Goal: Task Accomplishment & Management: Use online tool/utility

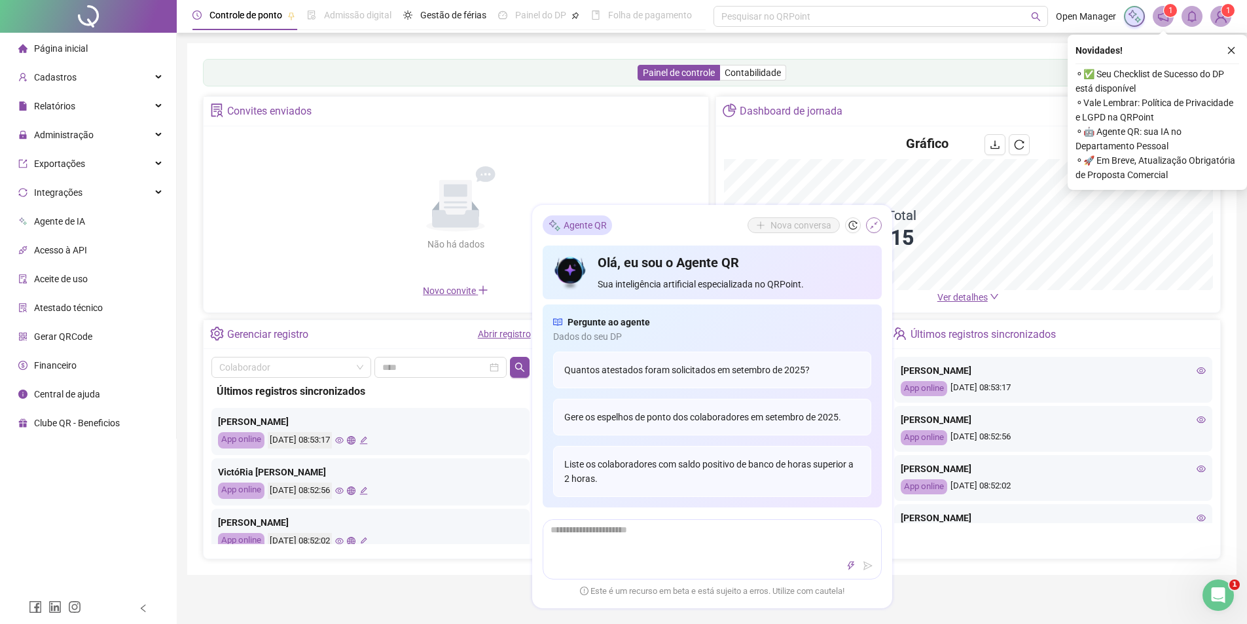
click at [871, 227] on icon "shrink" at bounding box center [873, 225] width 9 height 9
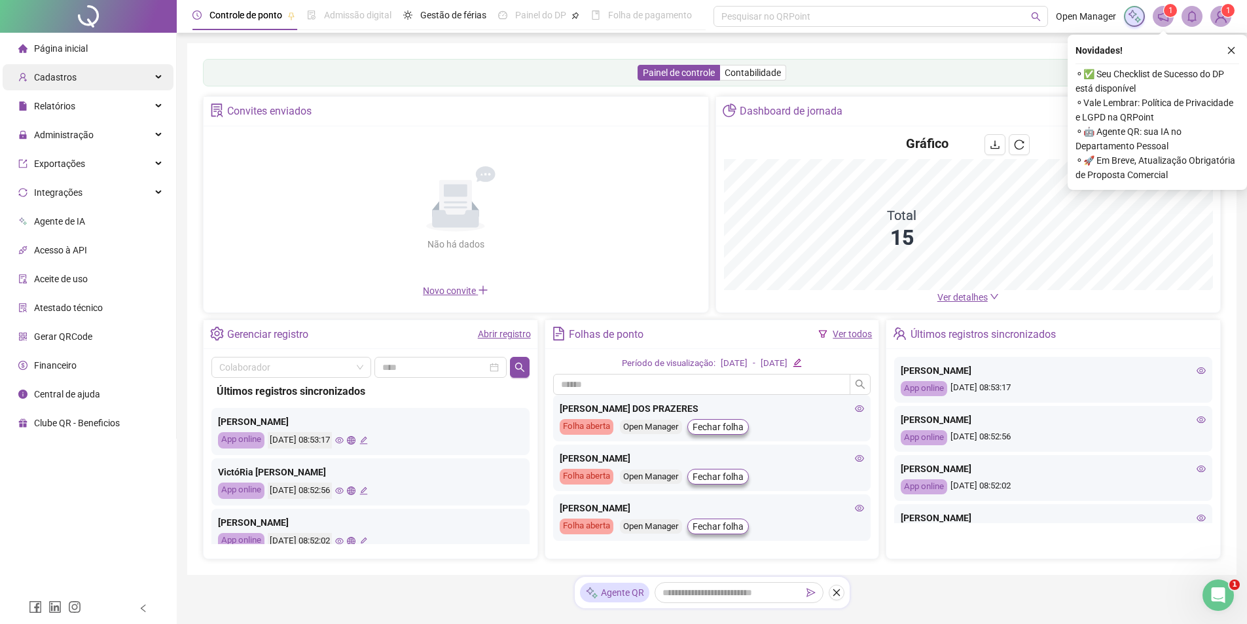
click at [87, 78] on div "Cadastros" at bounding box center [88, 77] width 171 height 26
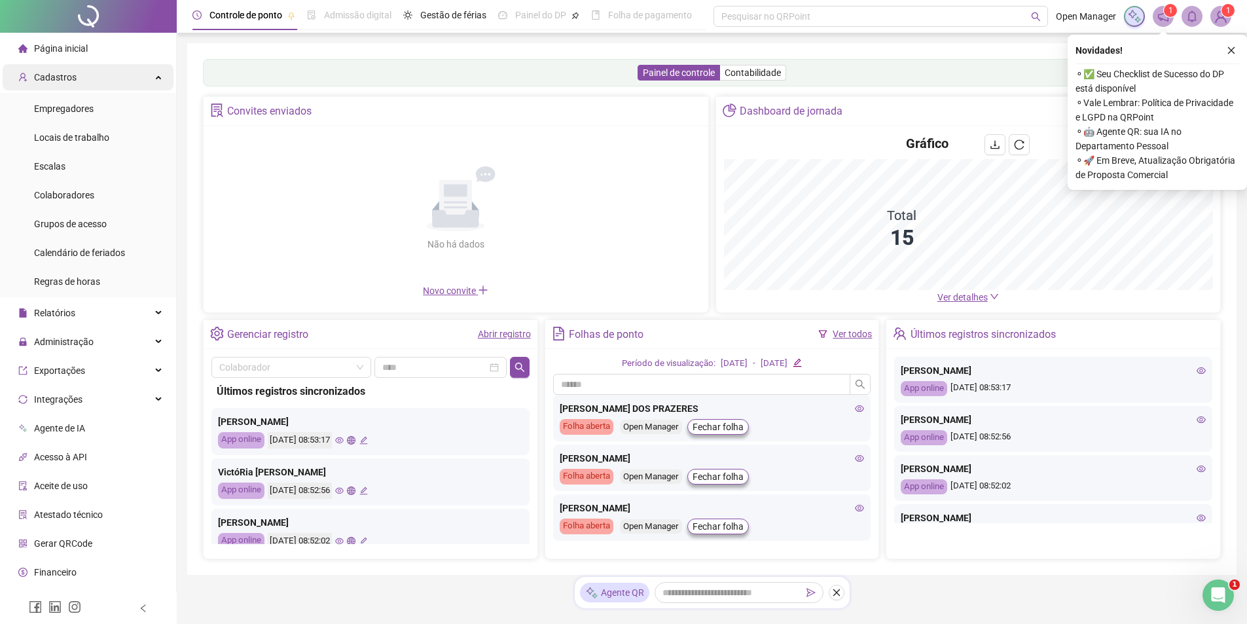
click at [91, 79] on div "Cadastros" at bounding box center [88, 77] width 171 height 26
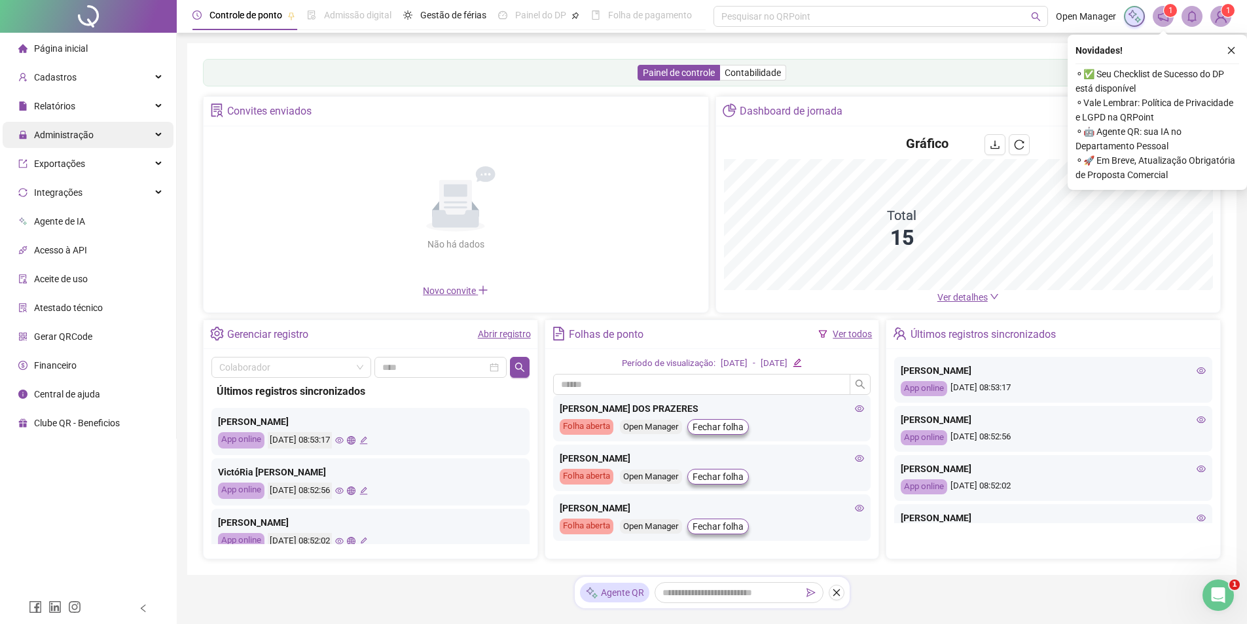
click at [71, 126] on span "Administração" at bounding box center [55, 135] width 75 height 26
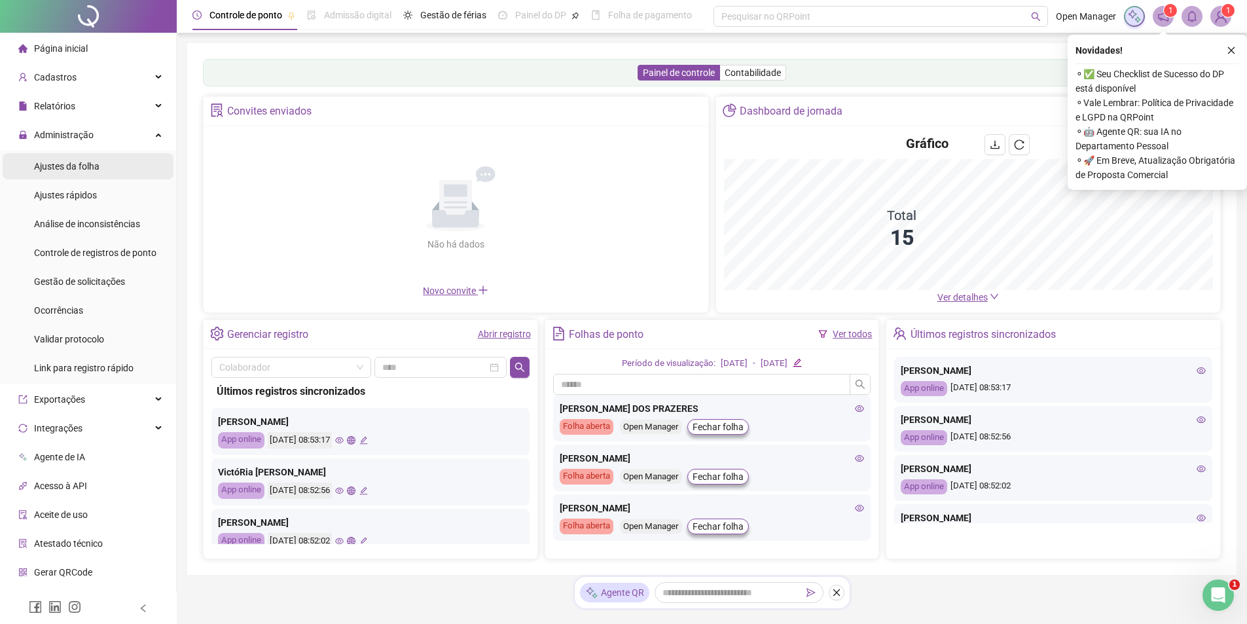
click at [71, 170] on span "Ajustes da folha" at bounding box center [66, 166] width 65 height 10
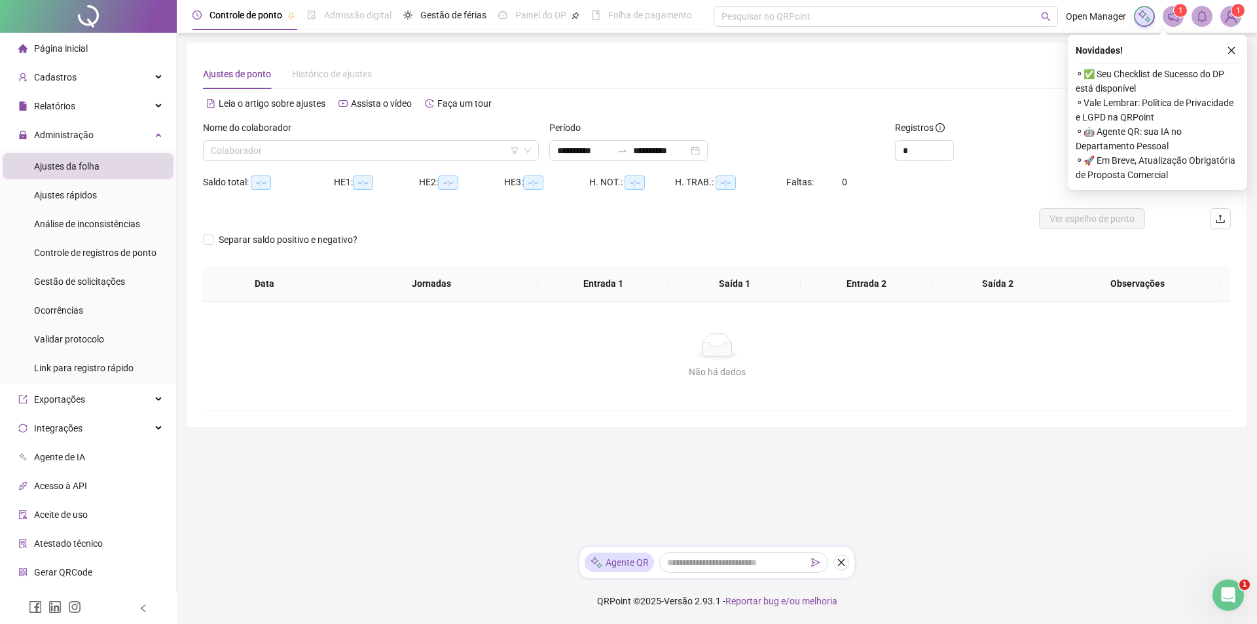
type input "**********"
click at [1225, 51] on button "button" at bounding box center [1232, 51] width 16 height 16
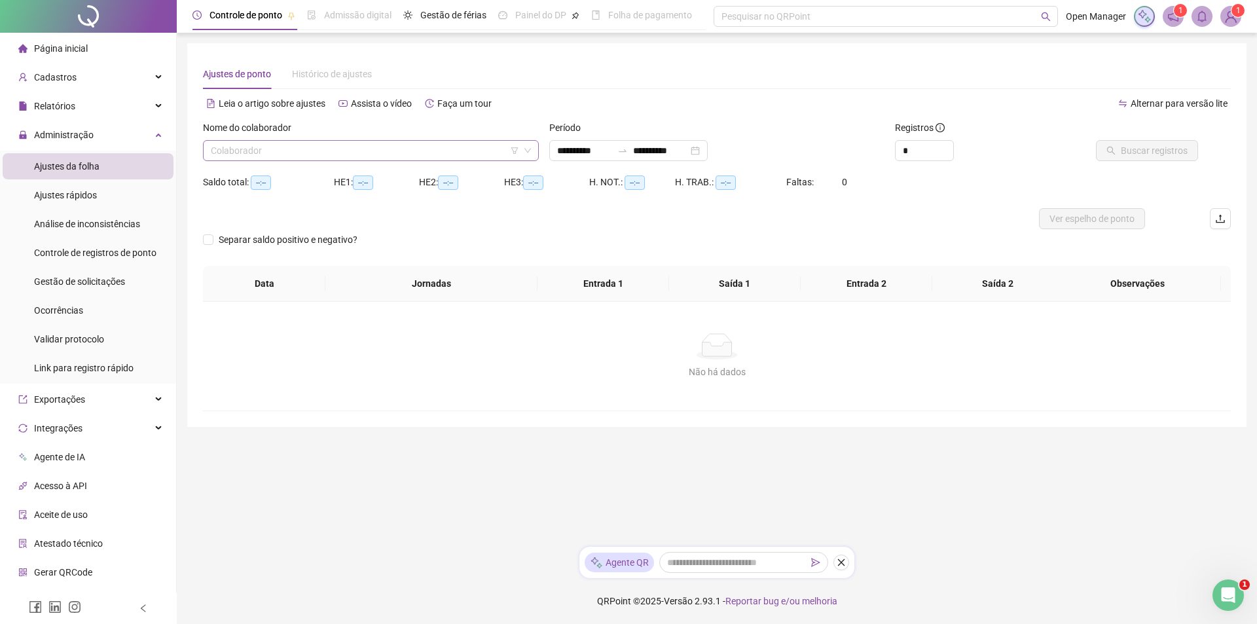
click at [483, 149] on input "search" at bounding box center [365, 151] width 308 height 20
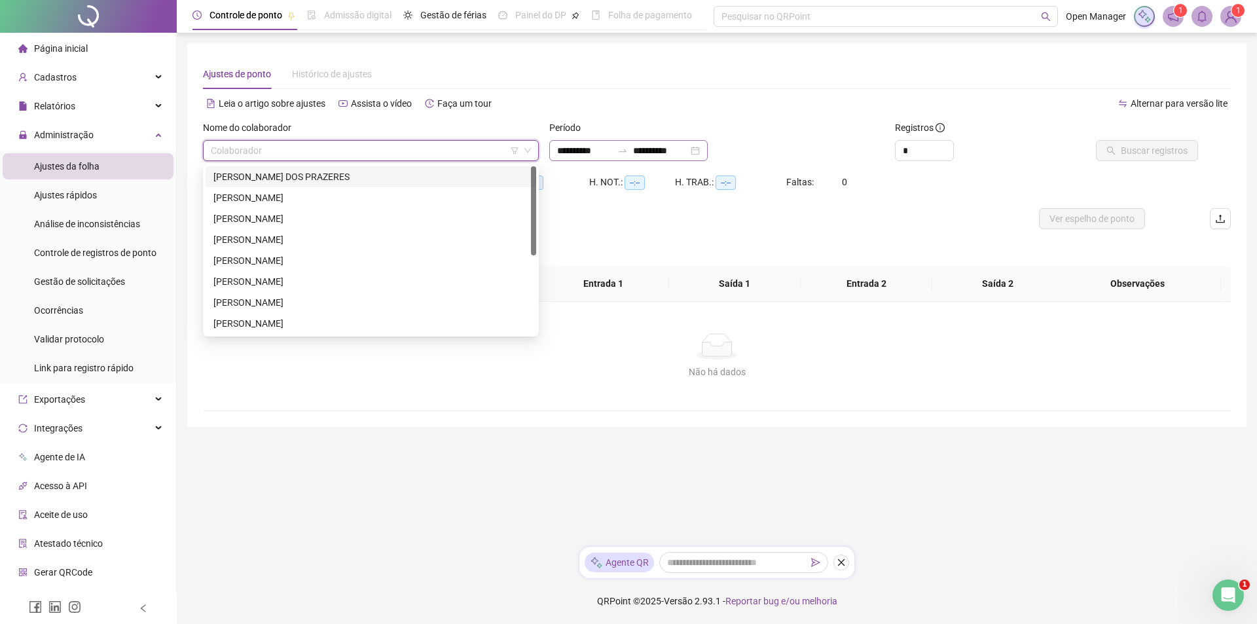
click at [708, 147] on div "**********" at bounding box center [628, 150] width 158 height 21
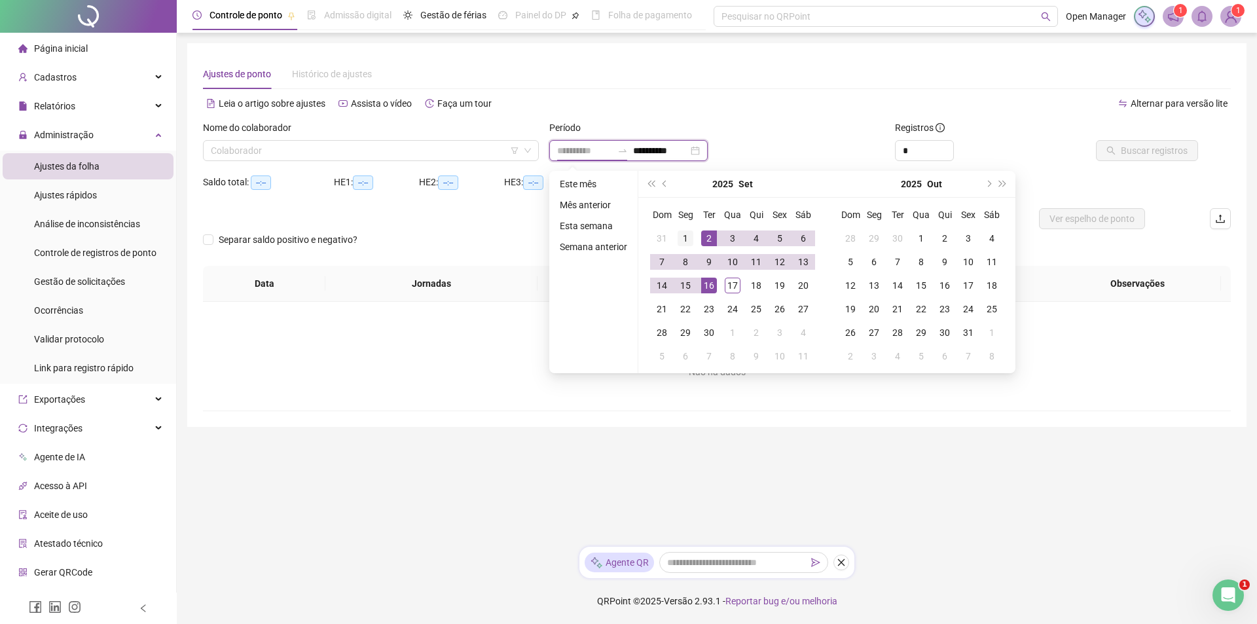
type input "**********"
click at [690, 241] on div "1" at bounding box center [686, 238] width 16 height 16
type input "**********"
click at [712, 285] on div "16" at bounding box center [709, 286] width 16 height 16
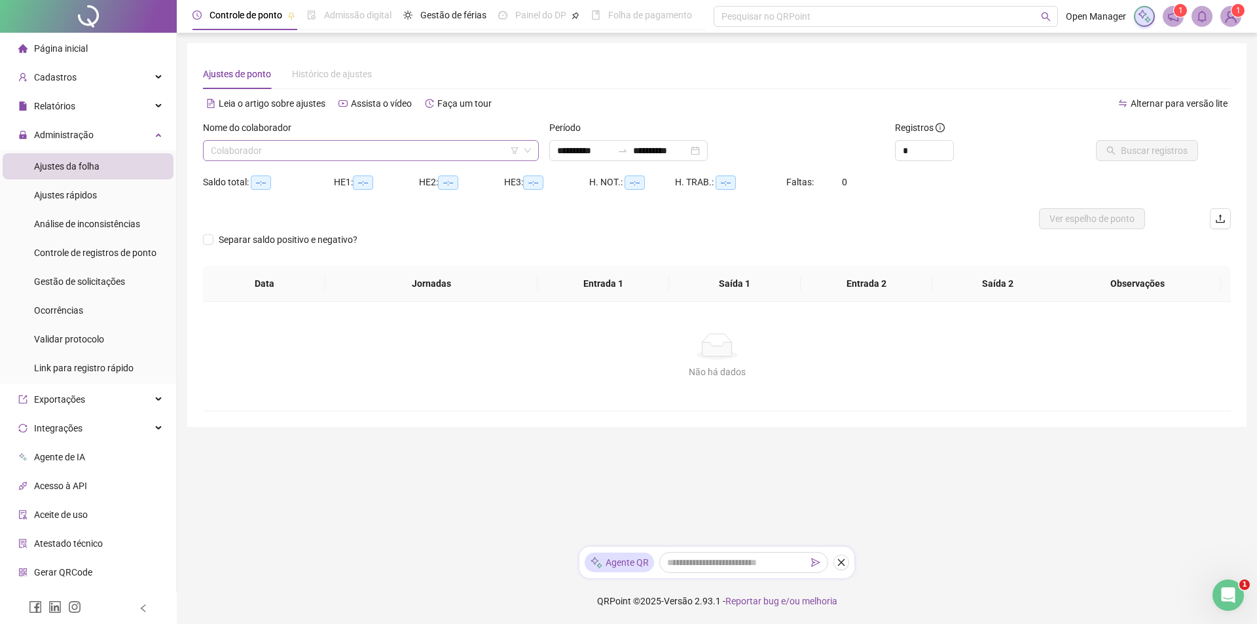
click at [492, 153] on input "search" at bounding box center [365, 151] width 308 height 20
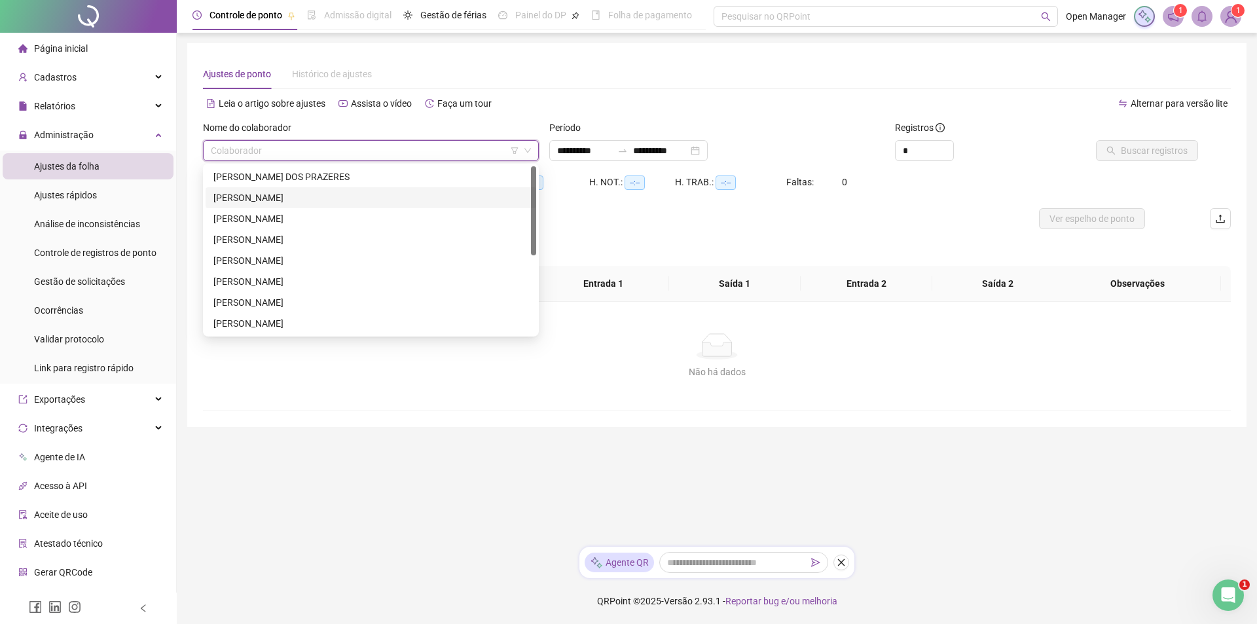
click at [354, 196] on div "[PERSON_NAME]" at bounding box center [370, 198] width 315 height 14
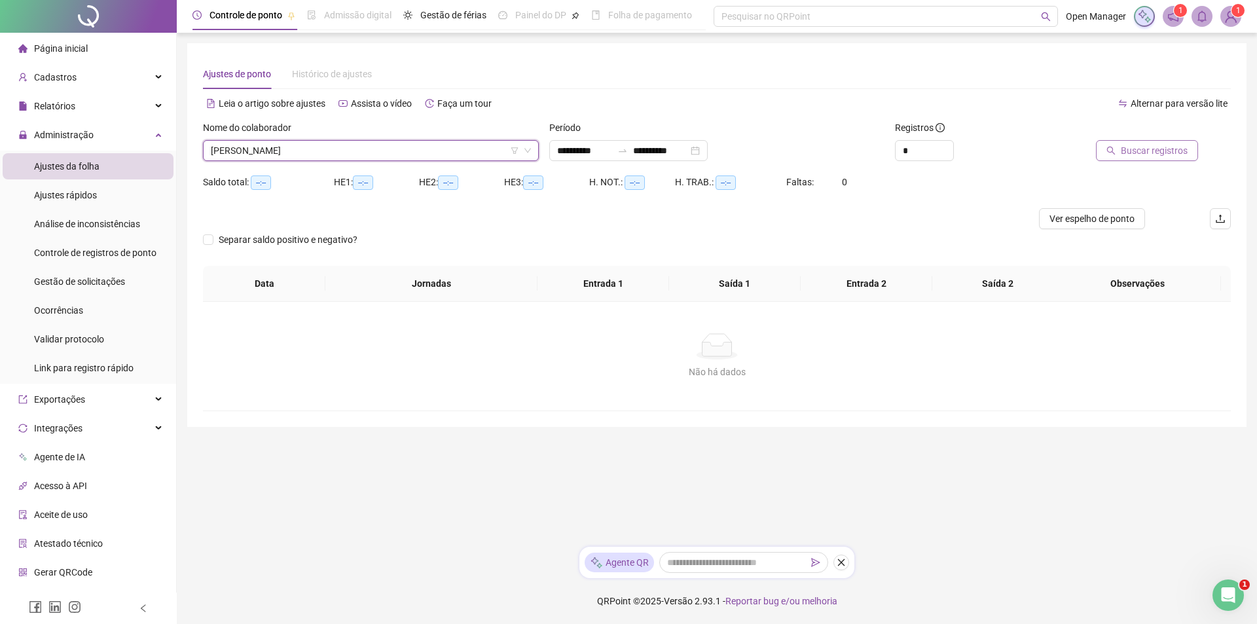
click at [1165, 156] on span "Buscar registros" at bounding box center [1154, 150] width 67 height 14
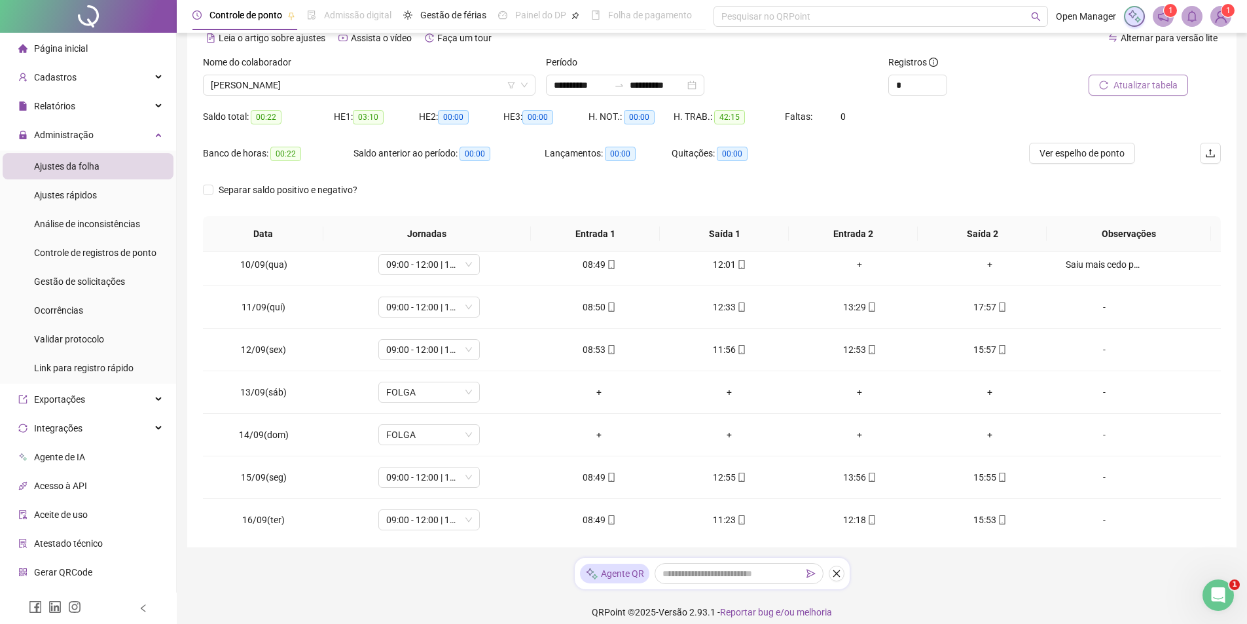
scroll to position [103, 0]
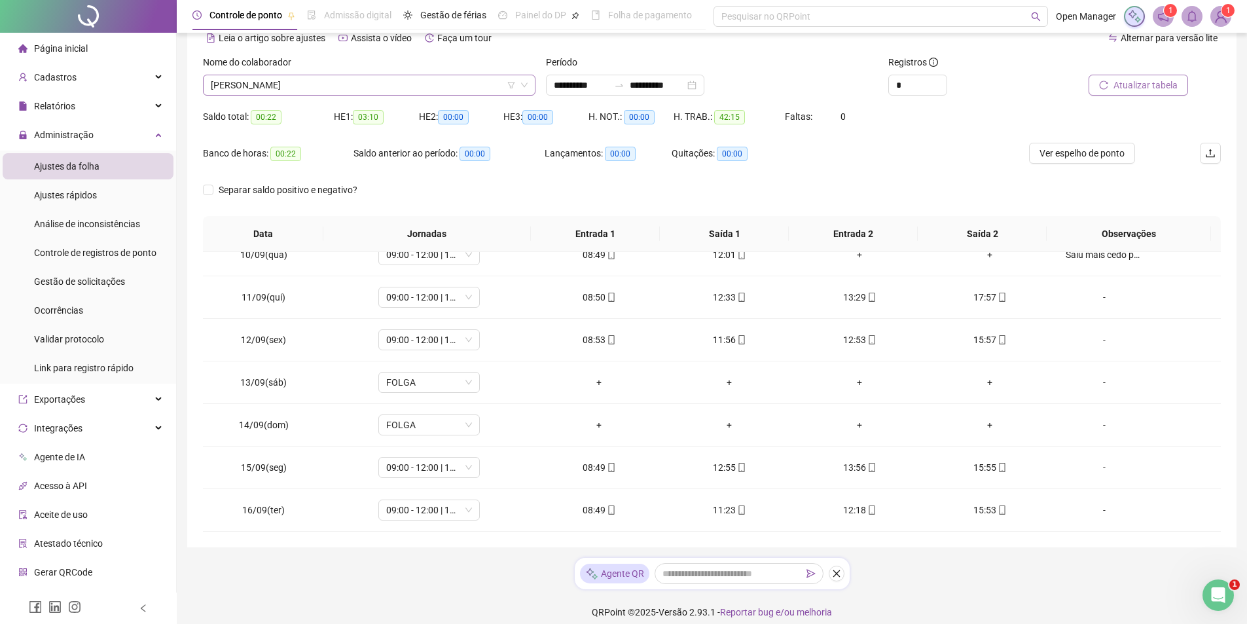
click at [471, 83] on span "[PERSON_NAME]" at bounding box center [369, 85] width 317 height 20
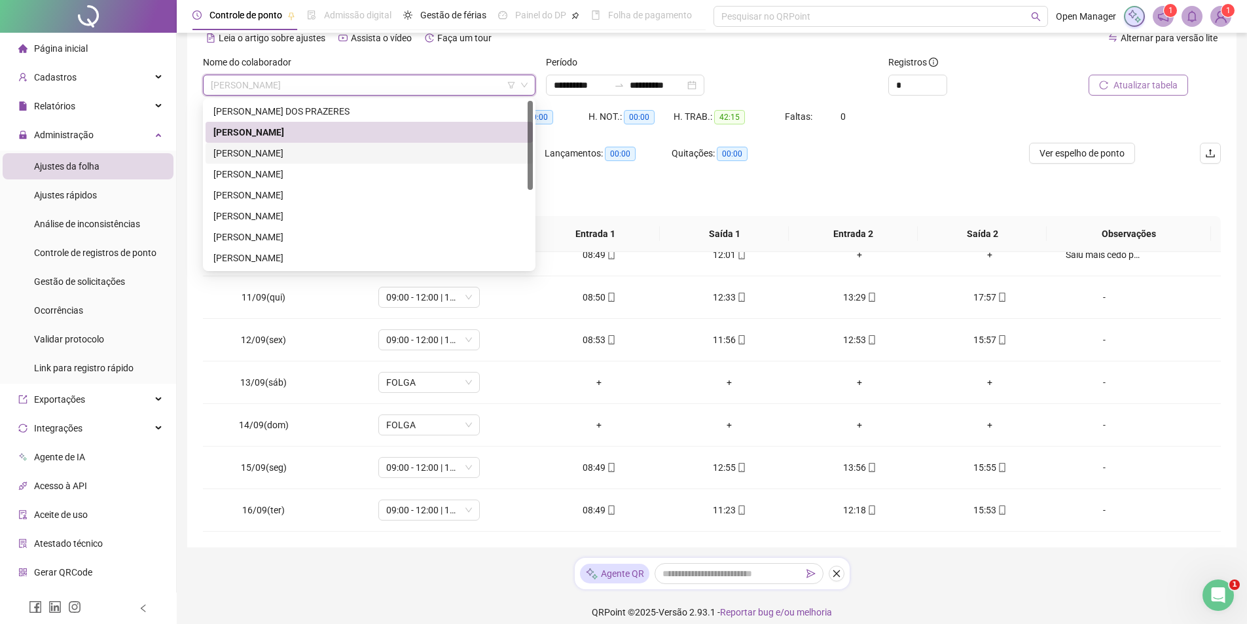
click at [316, 152] on div "[PERSON_NAME]" at bounding box center [369, 153] width 312 height 14
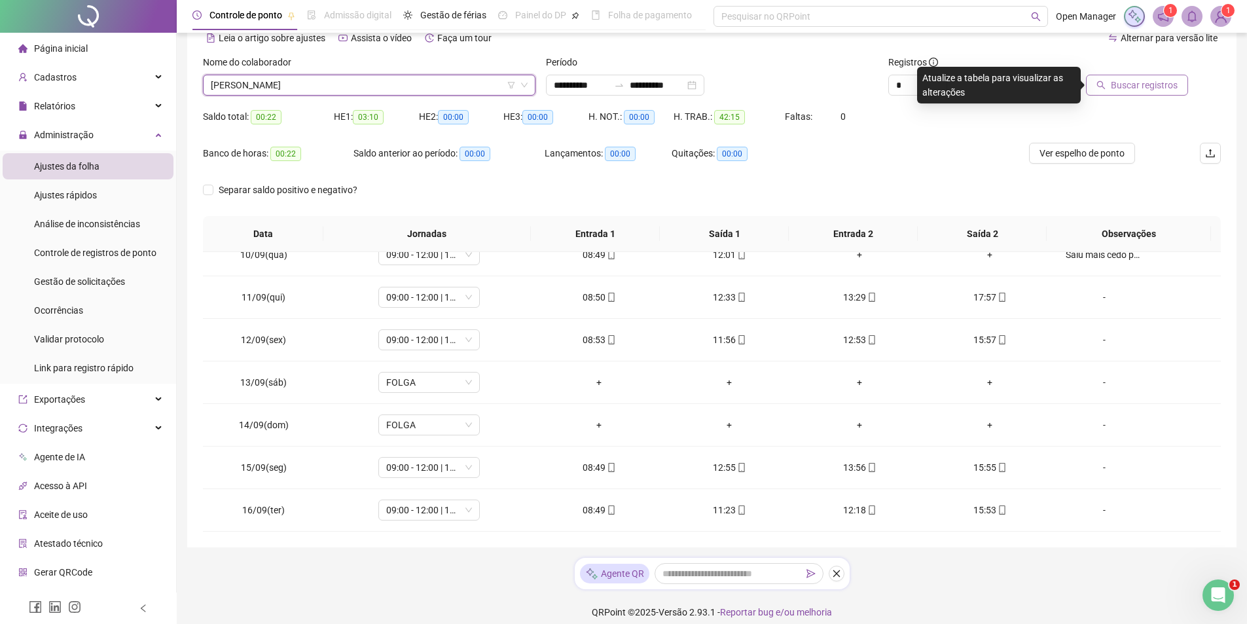
click at [1126, 88] on span "Buscar registros" at bounding box center [1144, 85] width 67 height 14
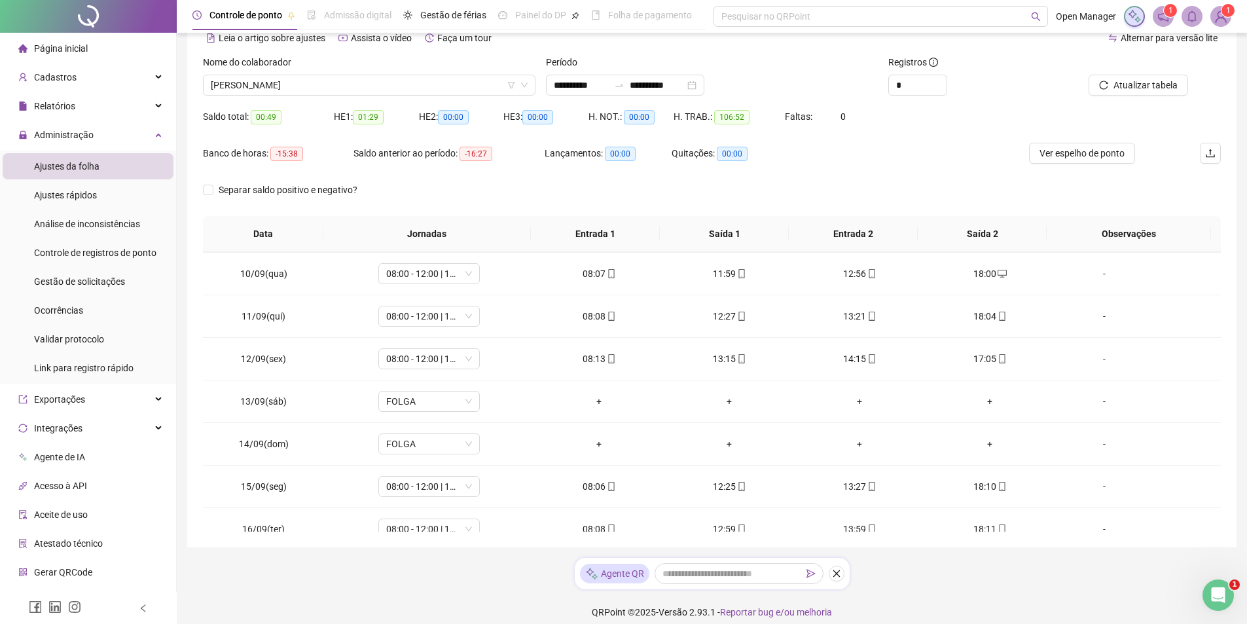
scroll to position [401, 0]
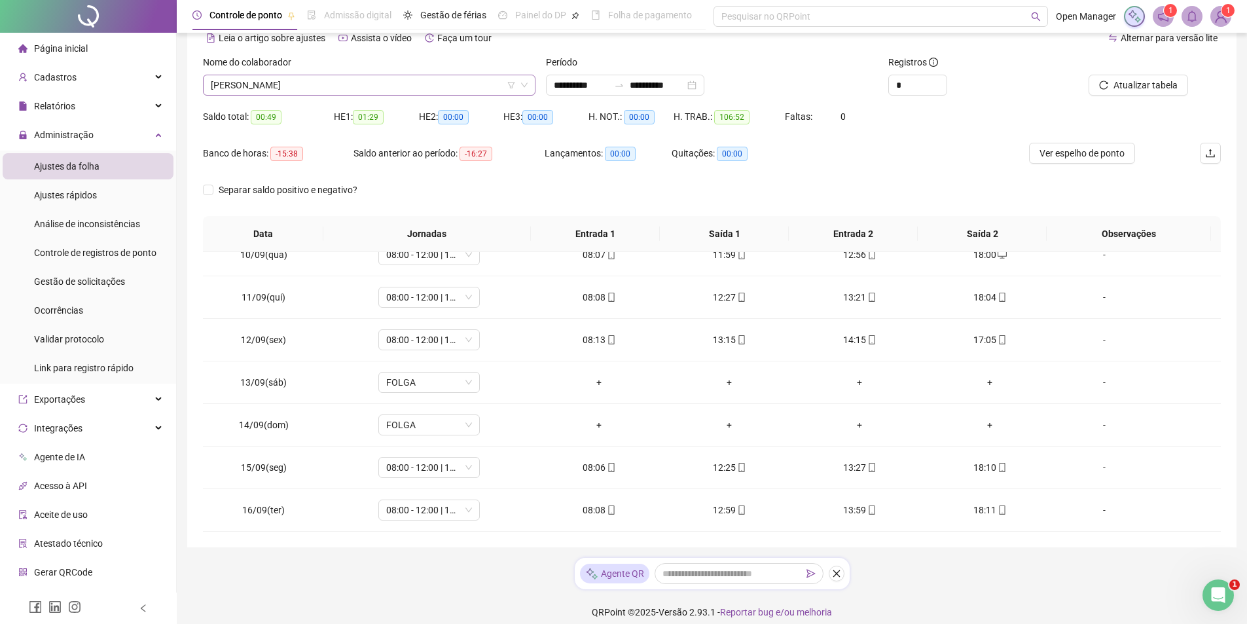
click at [454, 82] on span "[PERSON_NAME]" at bounding box center [369, 85] width 317 height 20
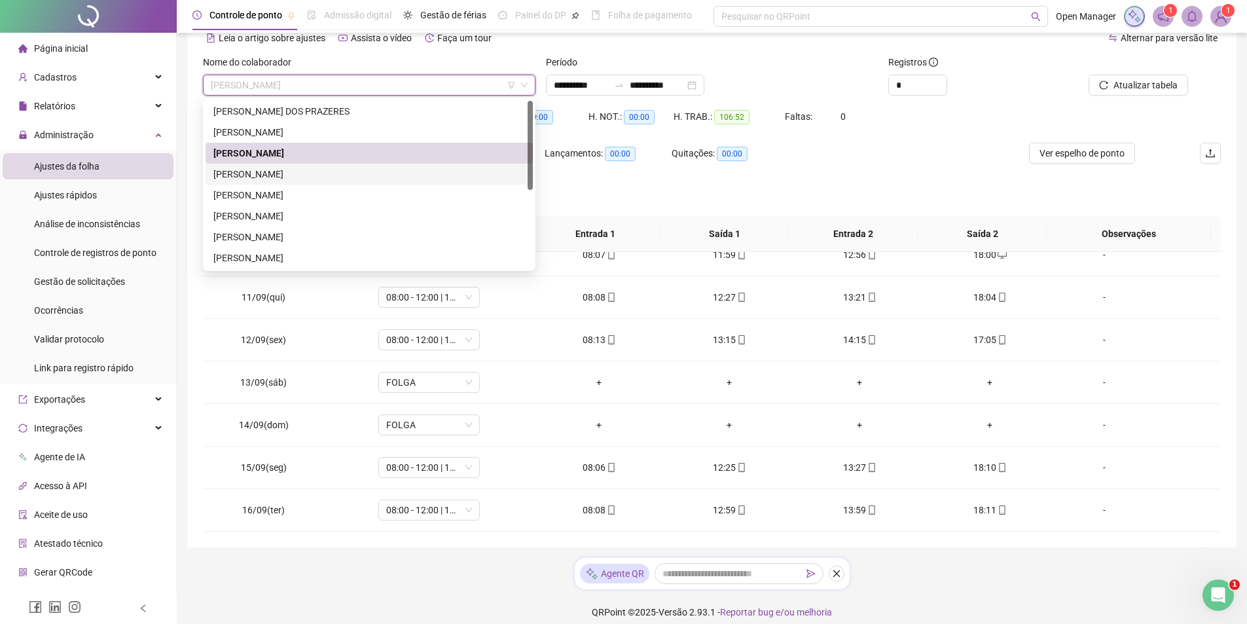
click at [349, 177] on div "[PERSON_NAME]" at bounding box center [369, 174] width 312 height 14
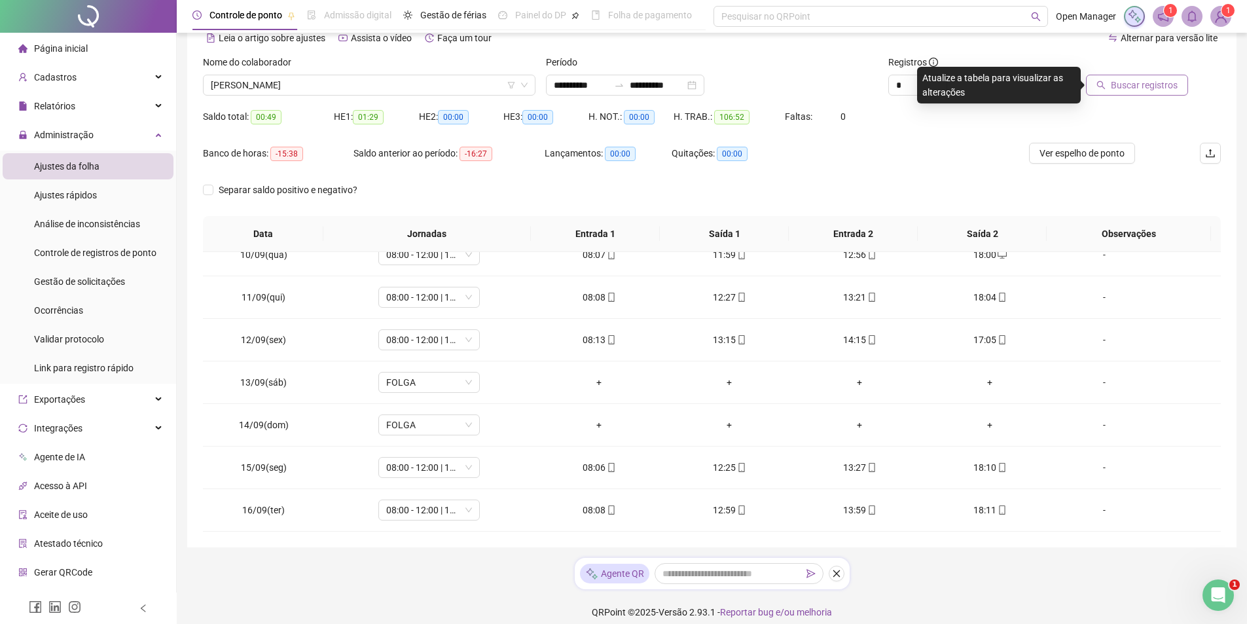
click at [1129, 86] on span "Buscar registros" at bounding box center [1144, 85] width 67 height 14
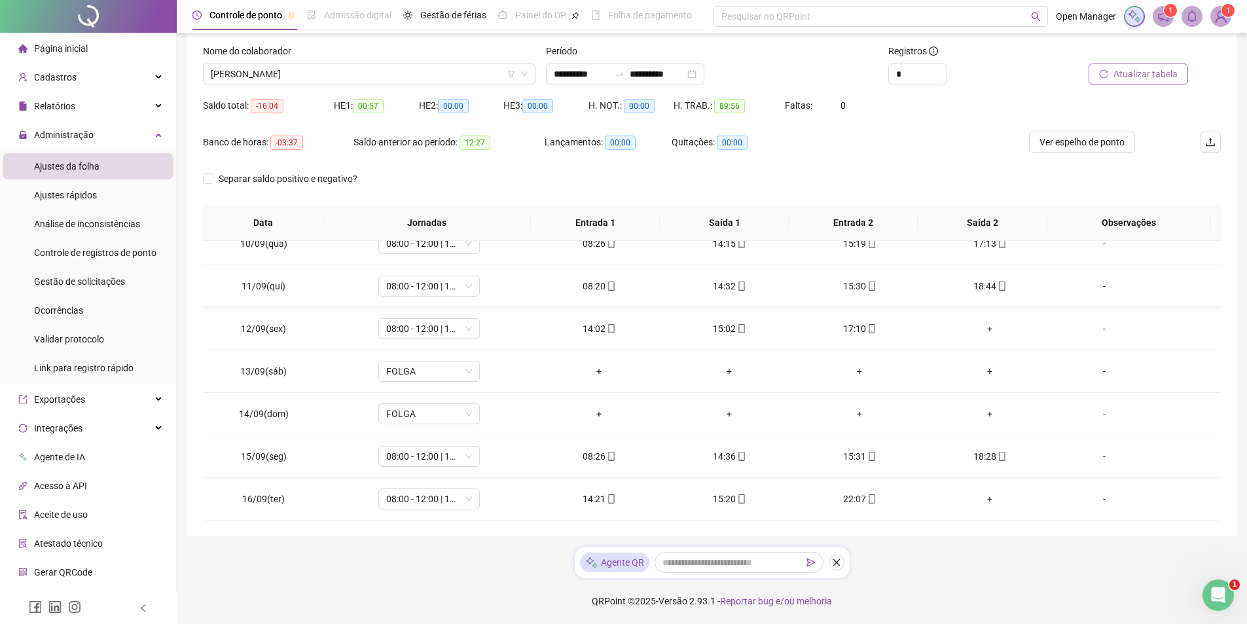
click at [919, 136] on div "Banco de horas: -03:37 Saldo anterior ao período: 12:27 Lançamentos: 00:00 Quit…" at bounding box center [584, 150] width 763 height 37
click at [464, 79] on span "[PERSON_NAME]" at bounding box center [369, 74] width 317 height 20
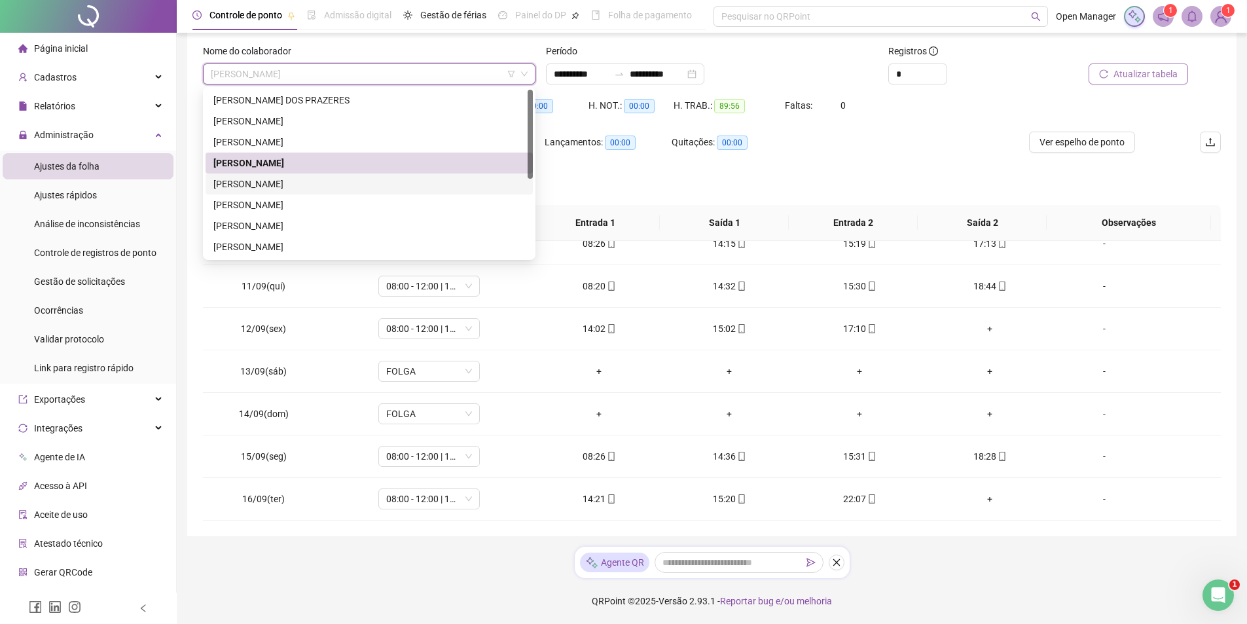
click at [266, 181] on div "[PERSON_NAME]" at bounding box center [369, 184] width 312 height 14
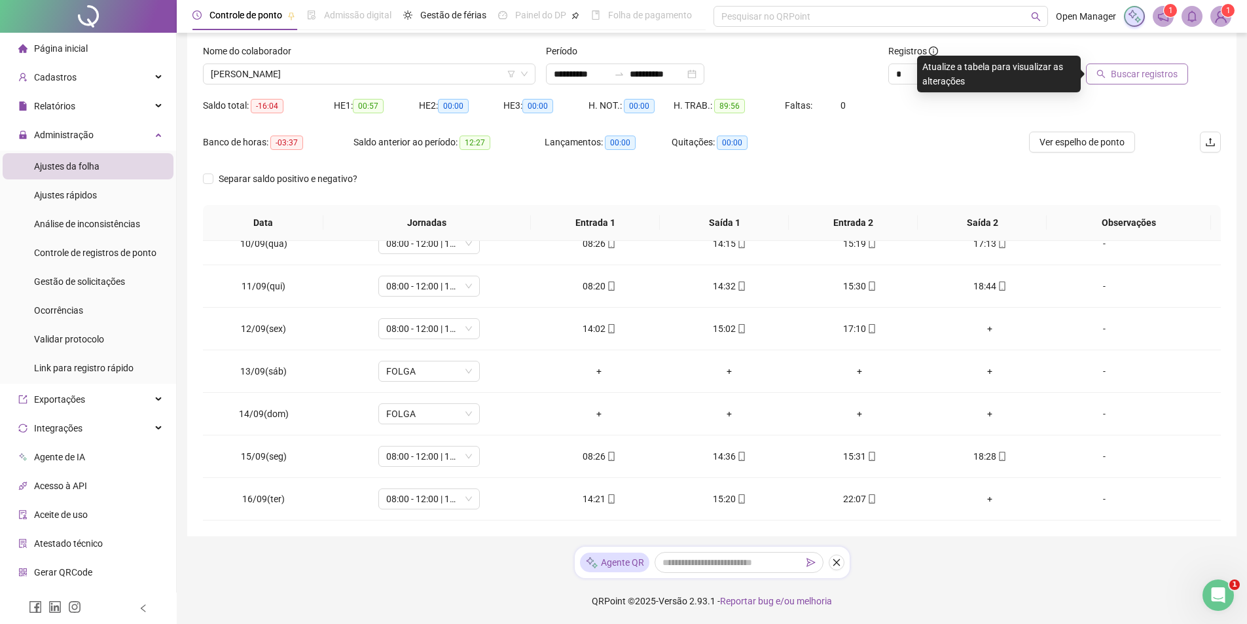
click at [1177, 68] on span "Buscar registros" at bounding box center [1144, 74] width 67 height 14
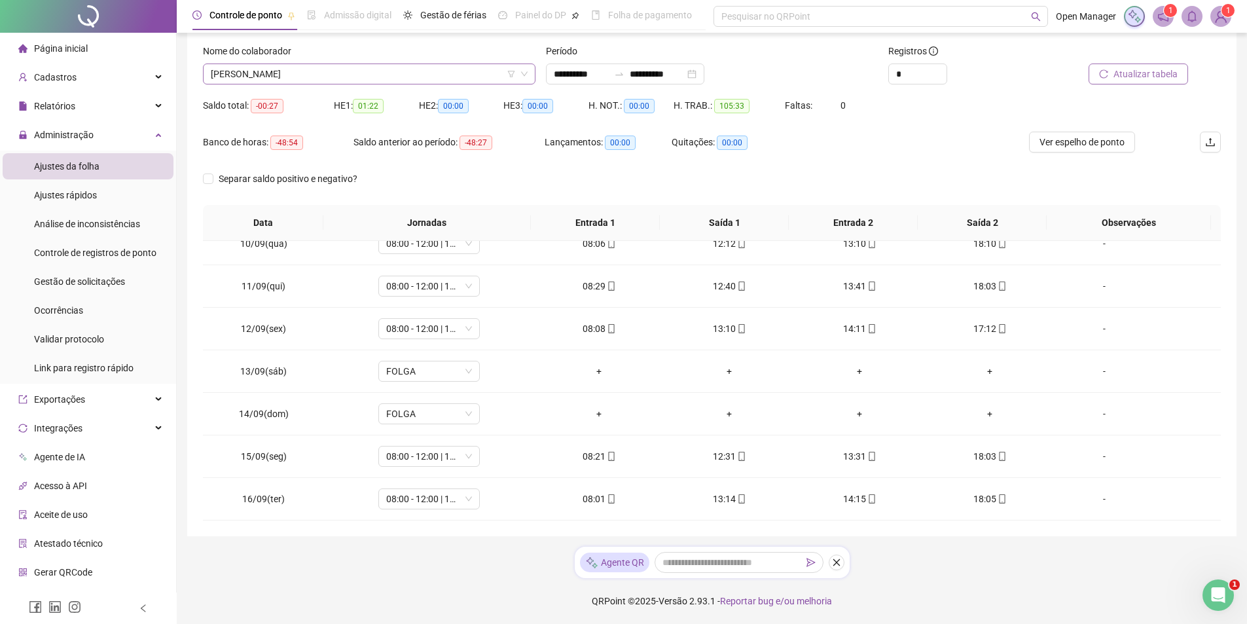
click at [512, 77] on icon "filter" at bounding box center [510, 74] width 7 height 7
click at [352, 79] on span "[PERSON_NAME]" at bounding box center [369, 74] width 317 height 20
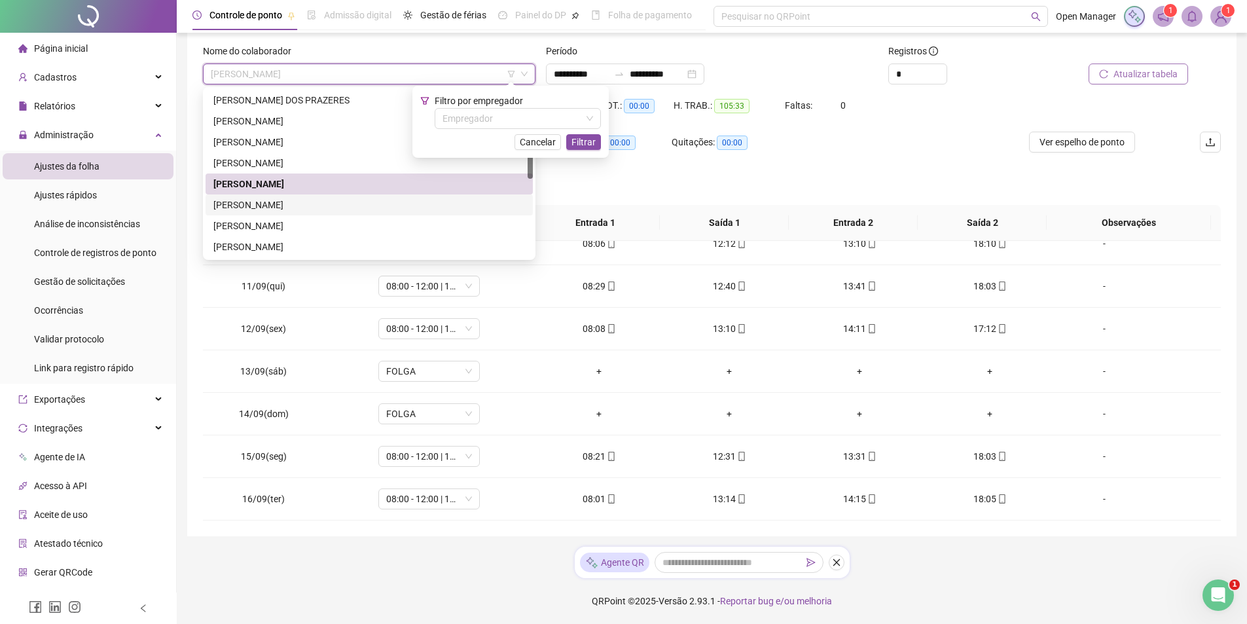
click at [285, 207] on div "[PERSON_NAME]" at bounding box center [369, 205] width 312 height 14
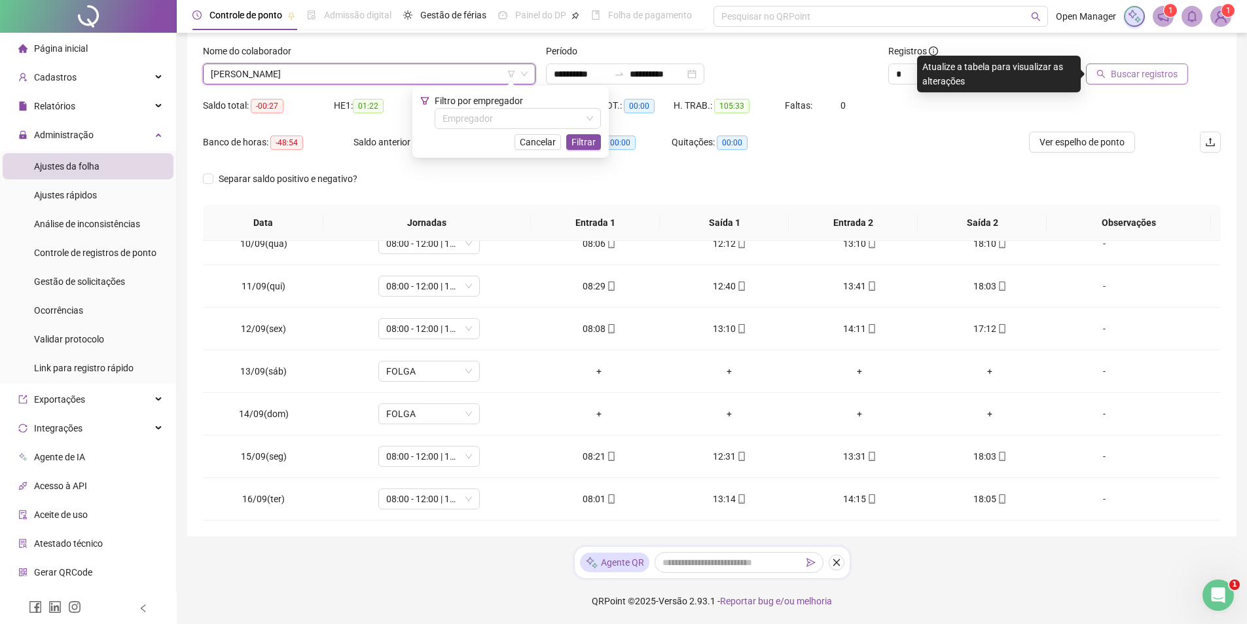
click at [1137, 82] on button "Buscar registros" at bounding box center [1137, 74] width 102 height 21
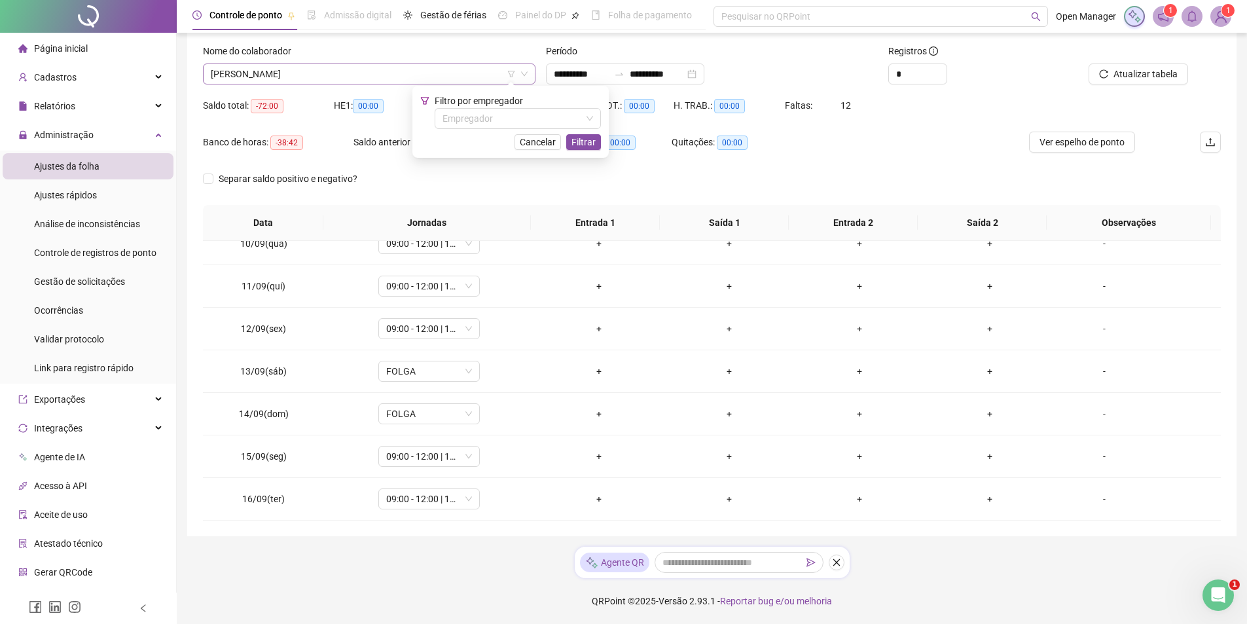
click at [325, 79] on span "[PERSON_NAME]" at bounding box center [369, 74] width 317 height 20
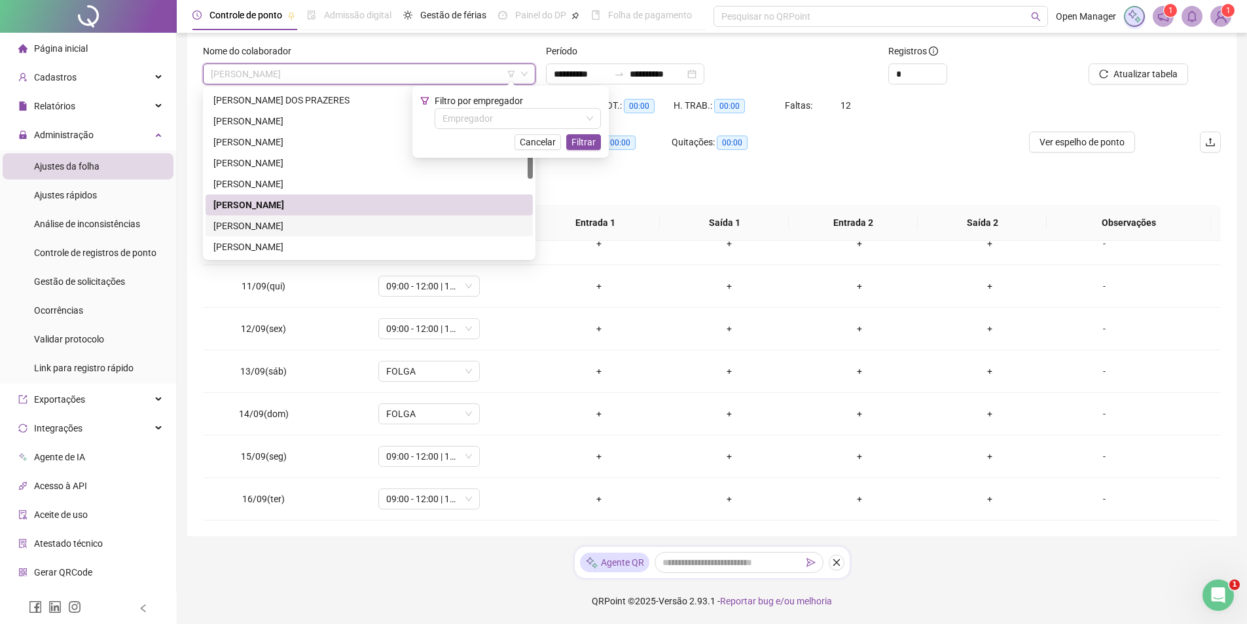
click at [284, 227] on div "[PERSON_NAME]" at bounding box center [369, 226] width 312 height 14
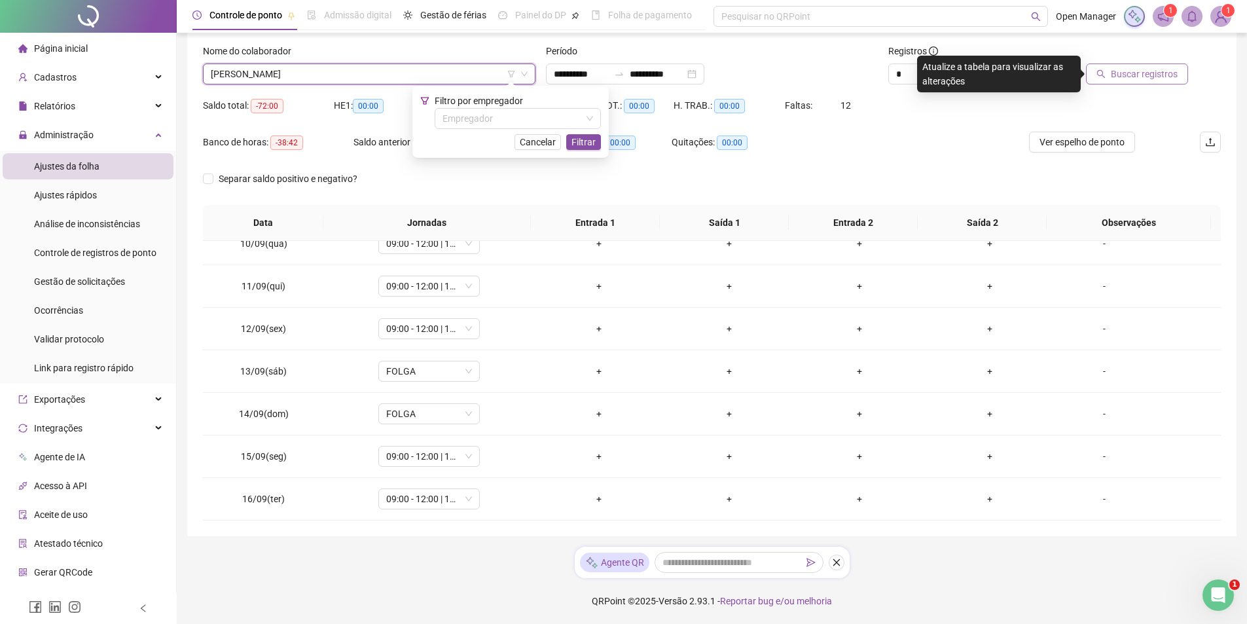
click at [1117, 81] on span "Buscar registros" at bounding box center [1144, 74] width 67 height 14
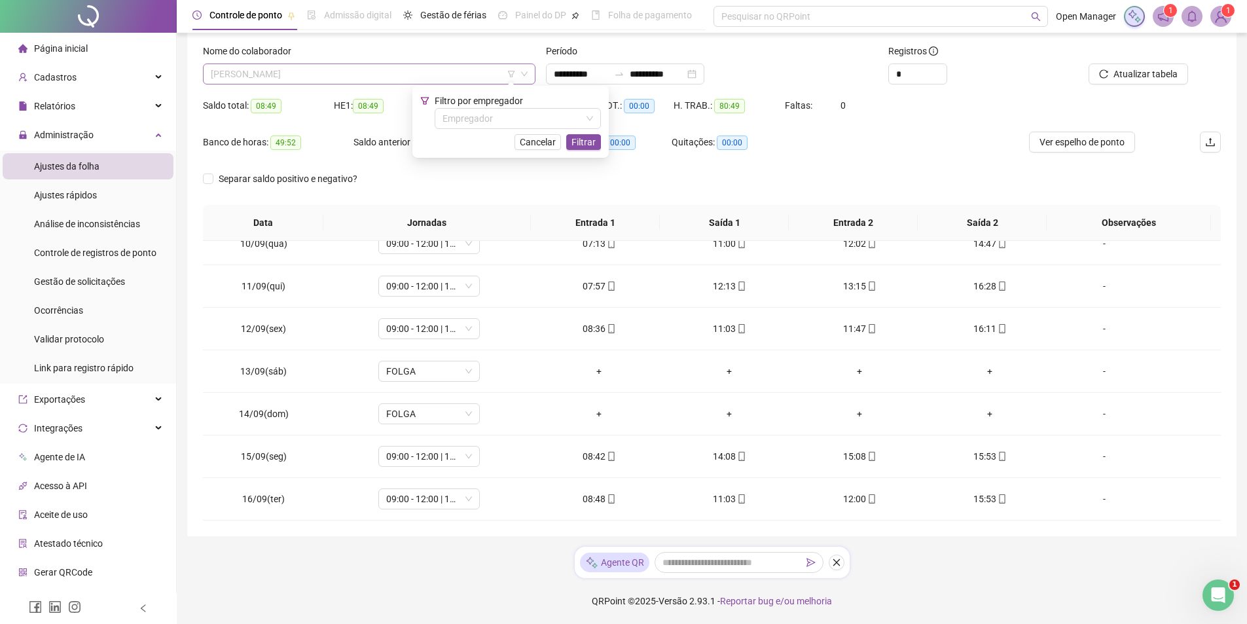
click at [371, 75] on span "[PERSON_NAME]" at bounding box center [369, 74] width 317 height 20
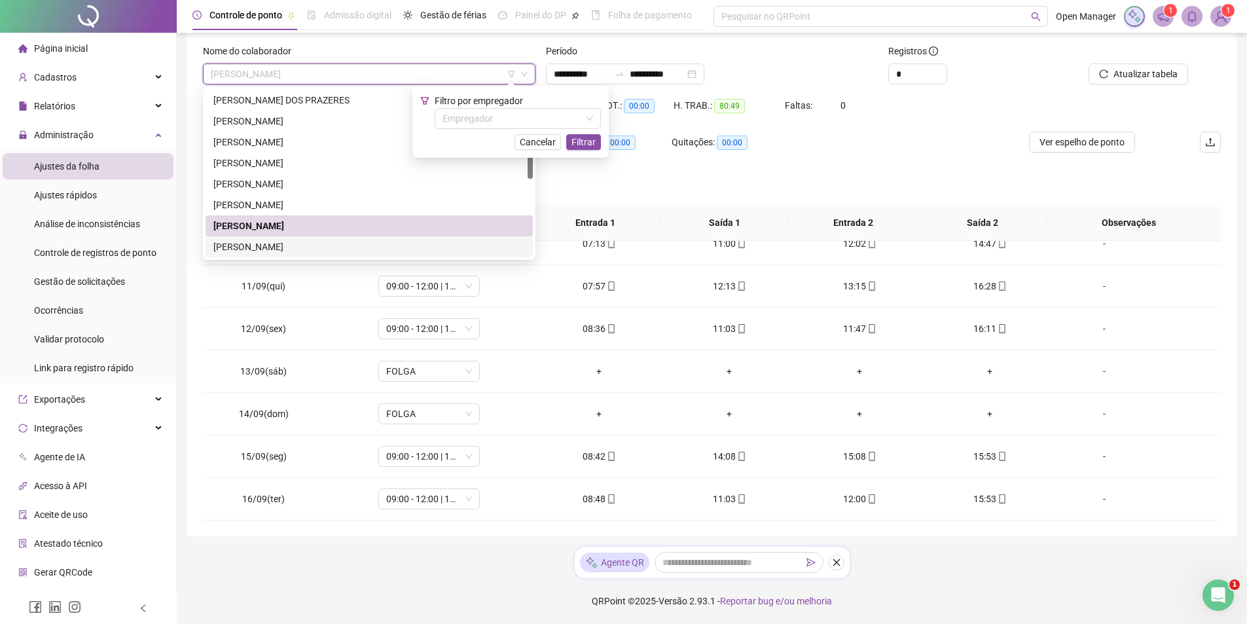
click at [290, 253] on div "[PERSON_NAME]" at bounding box center [369, 247] width 312 height 14
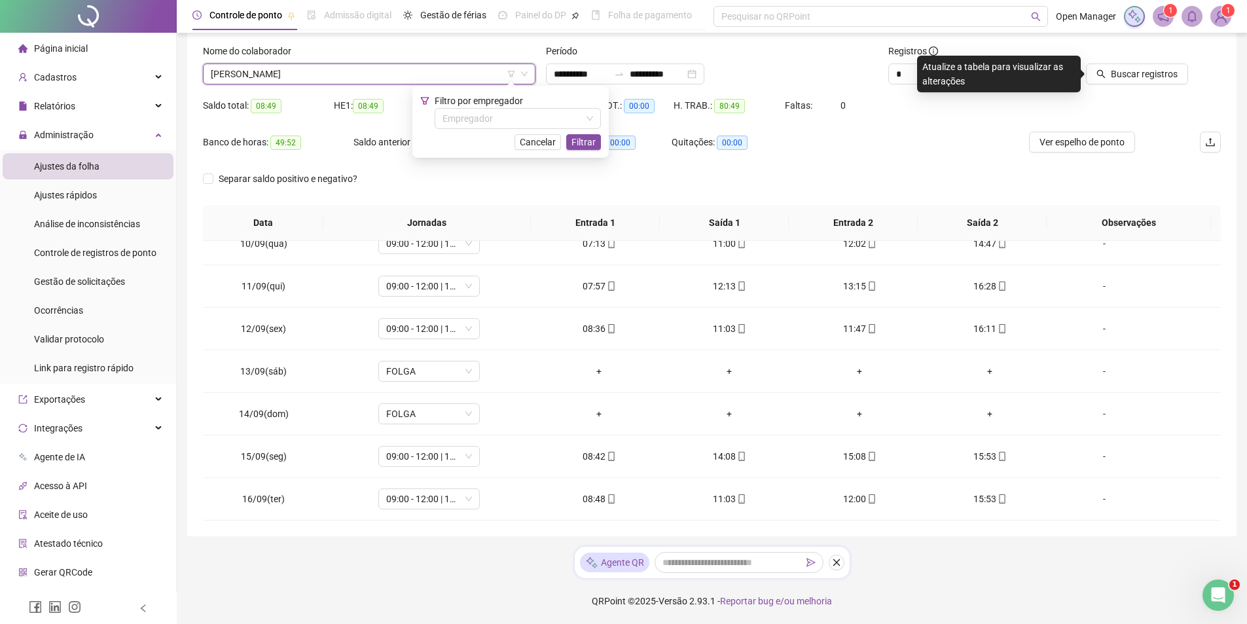
click at [1146, 84] on div "Buscar registros" at bounding box center [1141, 69] width 172 height 51
click at [1142, 80] on span "Buscar registros" at bounding box center [1144, 74] width 67 height 14
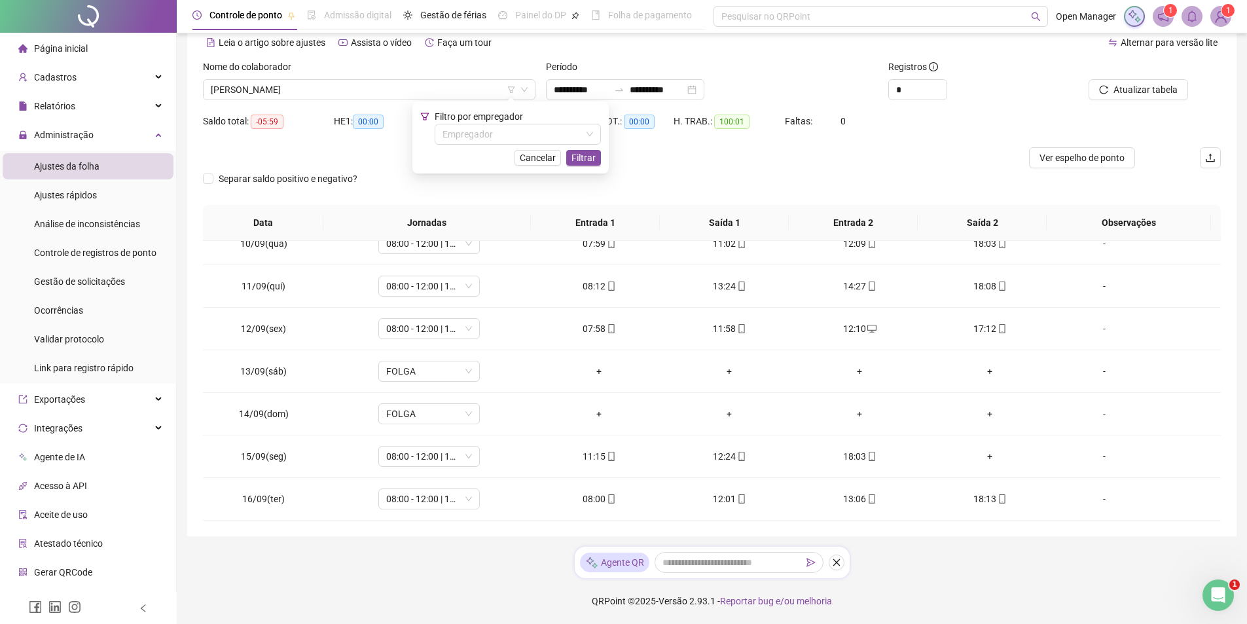
click at [1137, 128] on div "Saldo total: -05:59 HE 1: 00:00 HE 2: 00:00 HE 3: 00:00 H. NOT.: 00:00 H. TRAB.…" at bounding box center [712, 129] width 1018 height 37
click at [447, 90] on span "[PERSON_NAME]" at bounding box center [369, 90] width 317 height 20
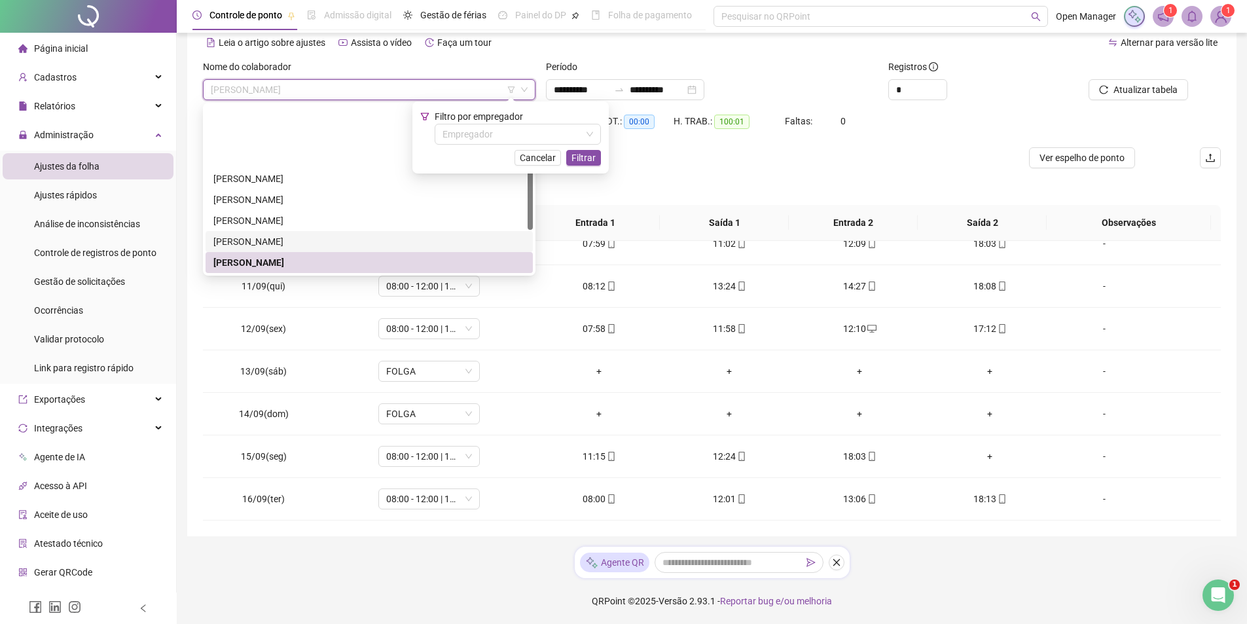
scroll to position [65, 0]
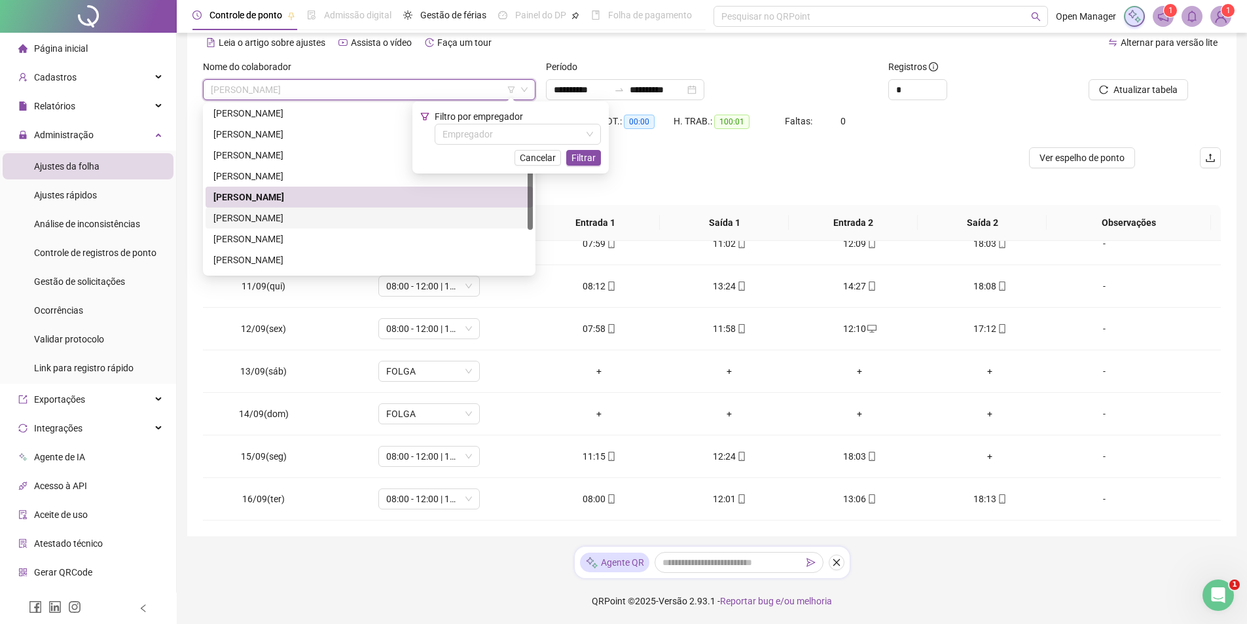
click at [259, 221] on div "[PERSON_NAME]" at bounding box center [369, 218] width 312 height 14
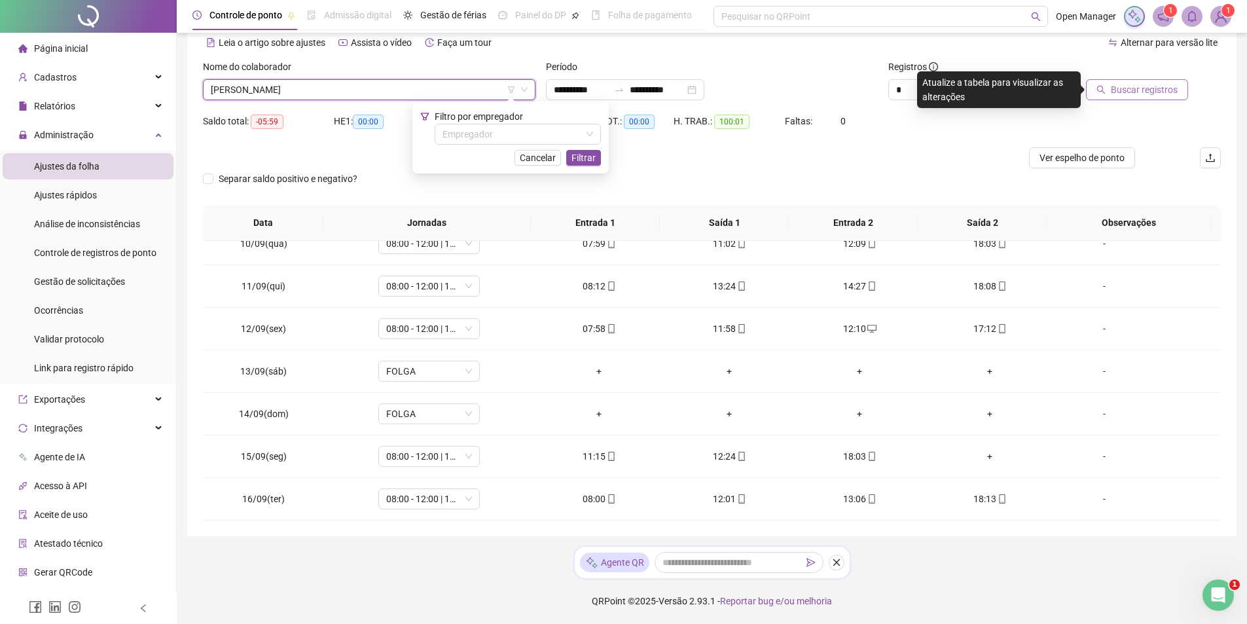
click at [1129, 89] on span "Buscar registros" at bounding box center [1144, 89] width 67 height 14
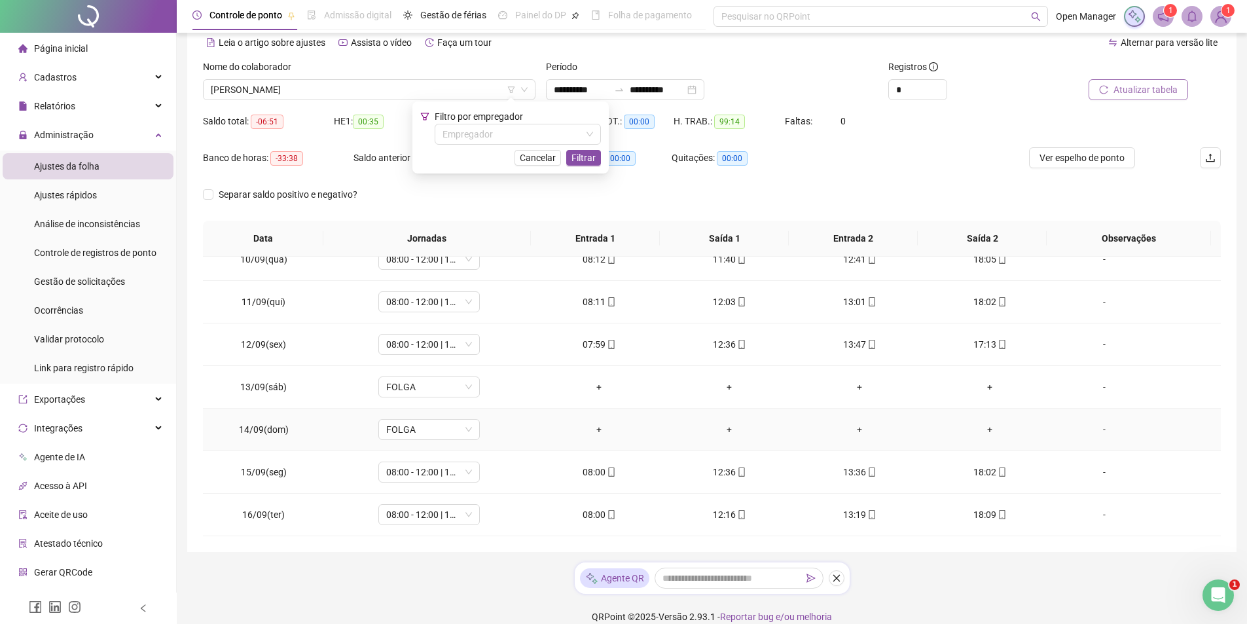
scroll to position [77, 0]
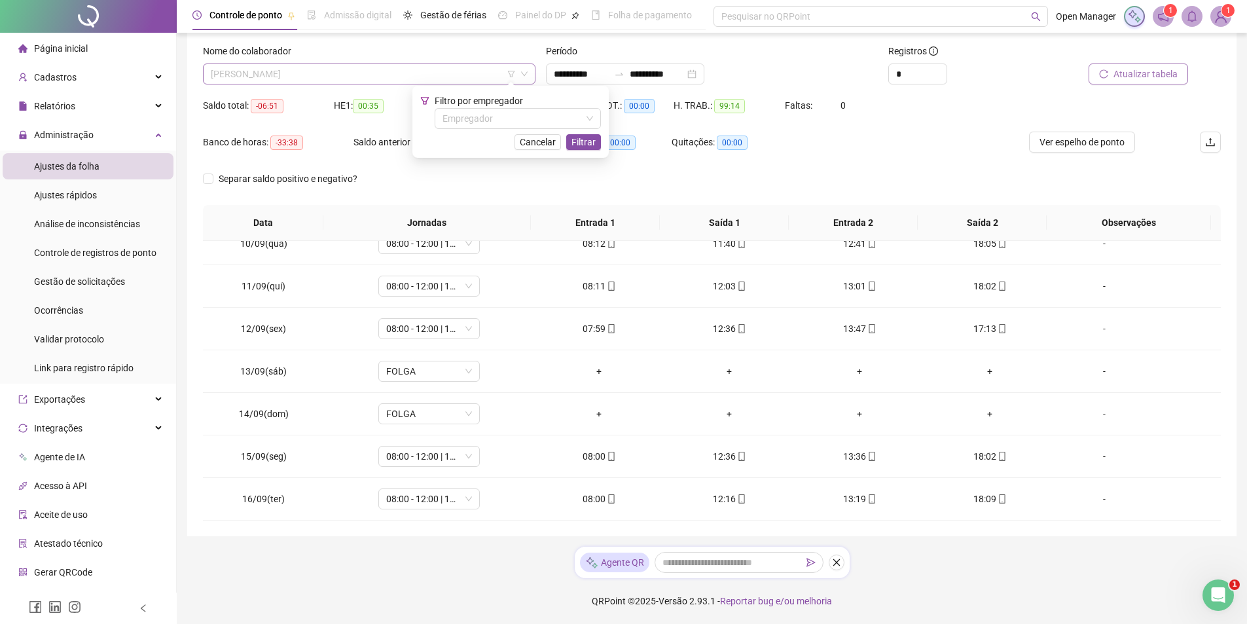
click at [354, 77] on span "[PERSON_NAME]" at bounding box center [369, 74] width 317 height 20
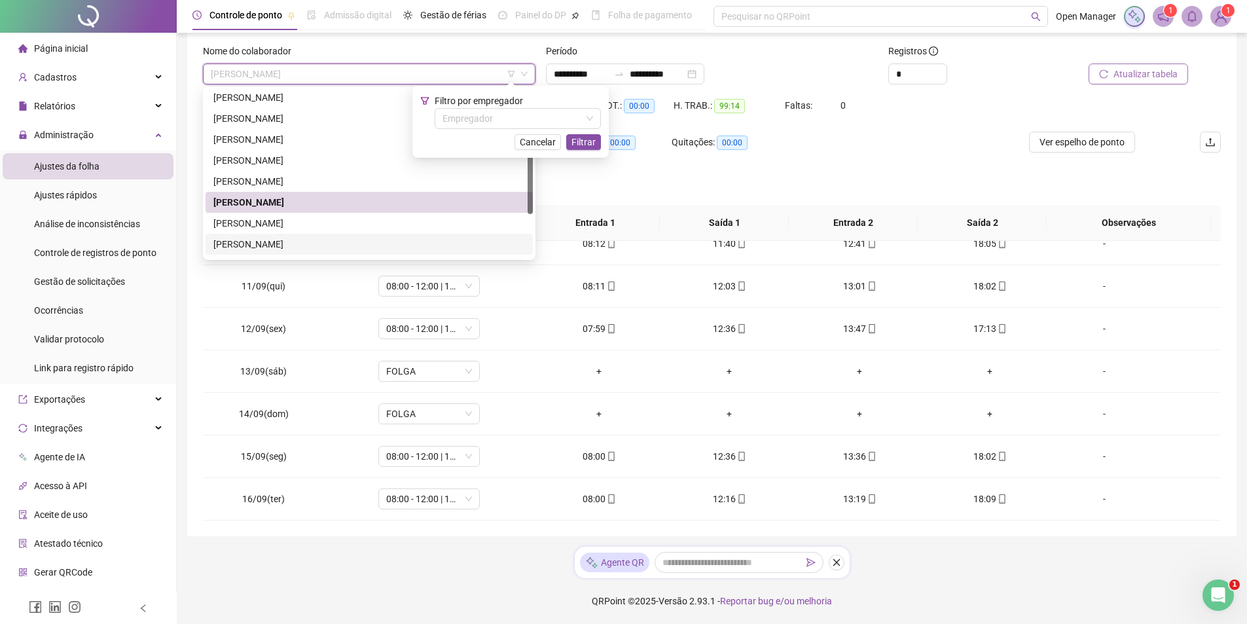
click at [270, 225] on div "[PERSON_NAME]" at bounding box center [369, 223] width 312 height 14
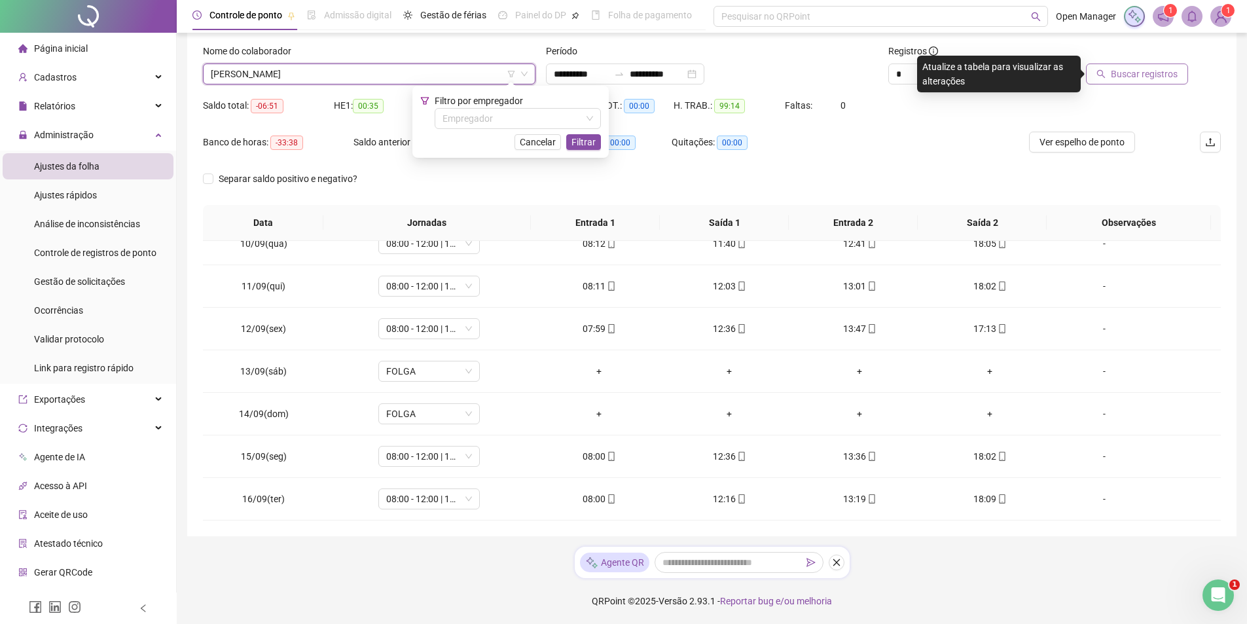
click at [1129, 80] on span "Buscar registros" at bounding box center [1144, 74] width 67 height 14
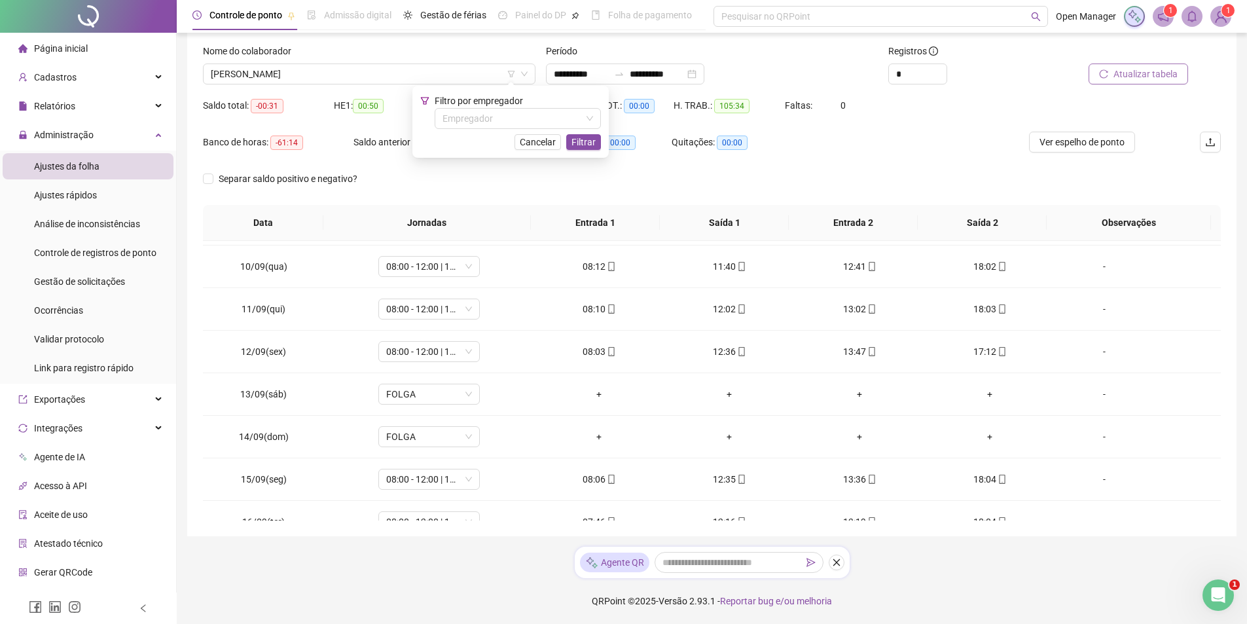
scroll to position [401, 0]
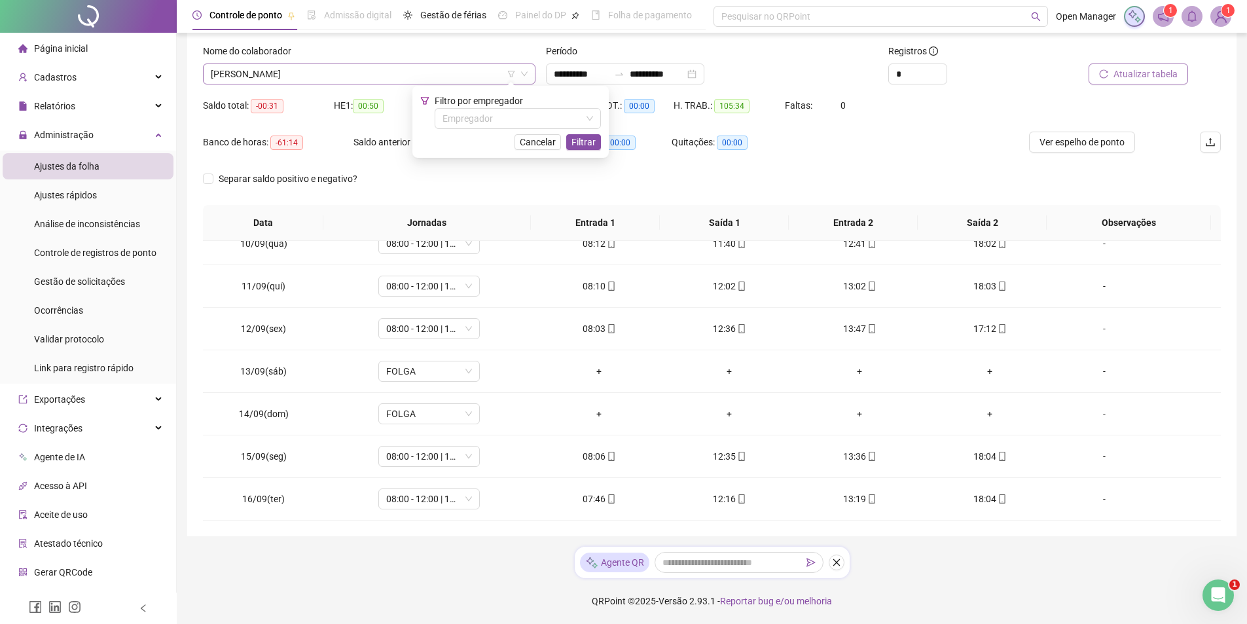
click at [303, 74] on span "[PERSON_NAME]" at bounding box center [369, 74] width 317 height 20
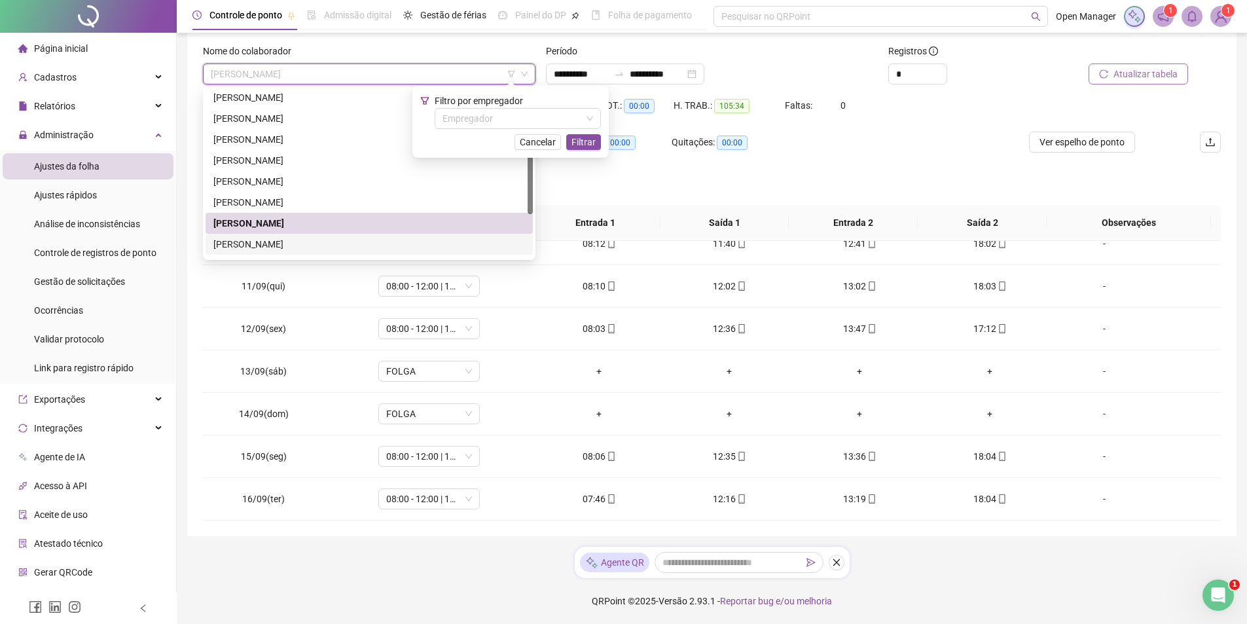
click at [284, 238] on div "[PERSON_NAME]" at bounding box center [369, 244] width 312 height 14
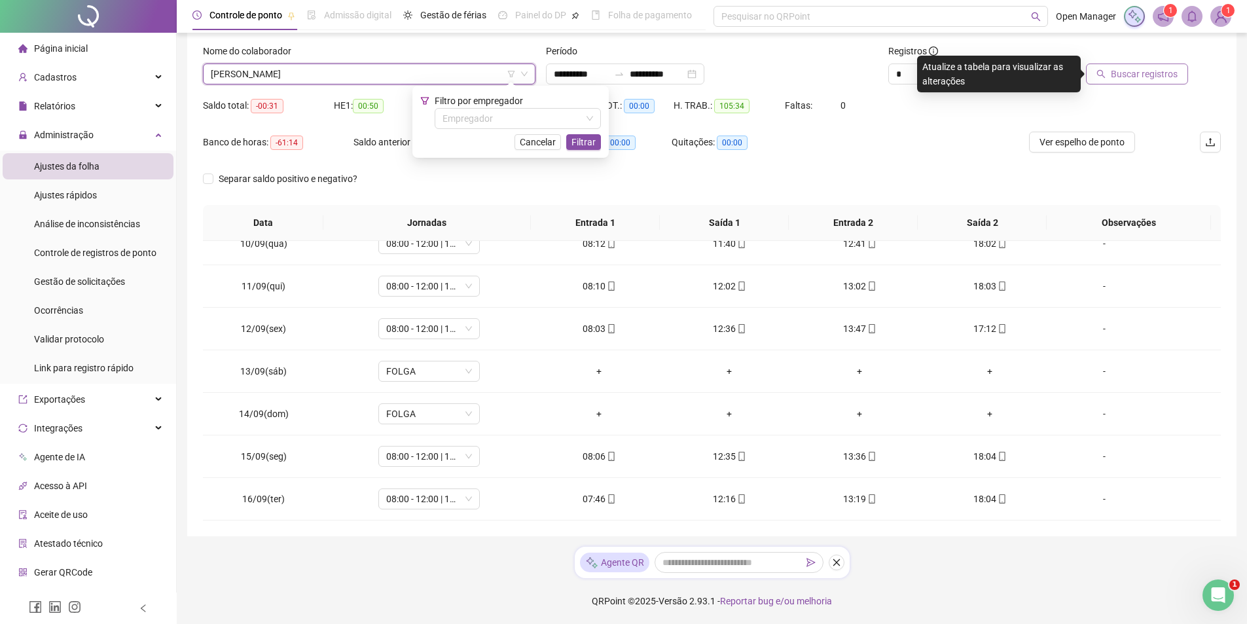
click at [1119, 72] on span "Buscar registros" at bounding box center [1144, 74] width 67 height 14
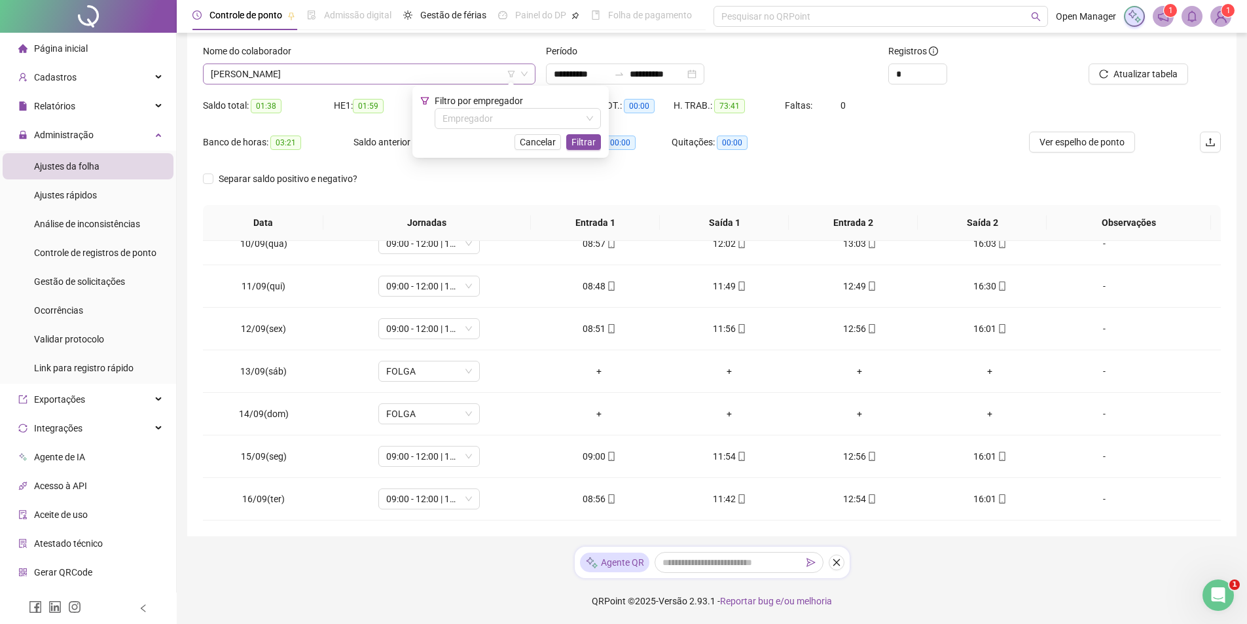
click at [430, 77] on span "[PERSON_NAME]" at bounding box center [369, 74] width 317 height 20
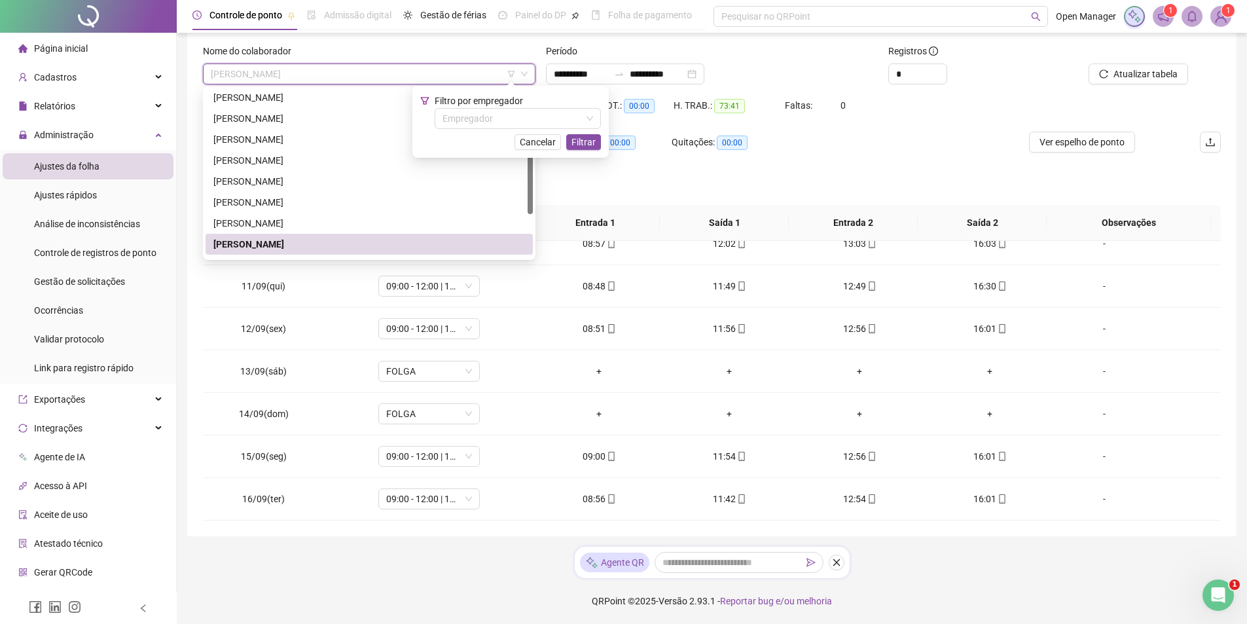
scroll to position [147, 0]
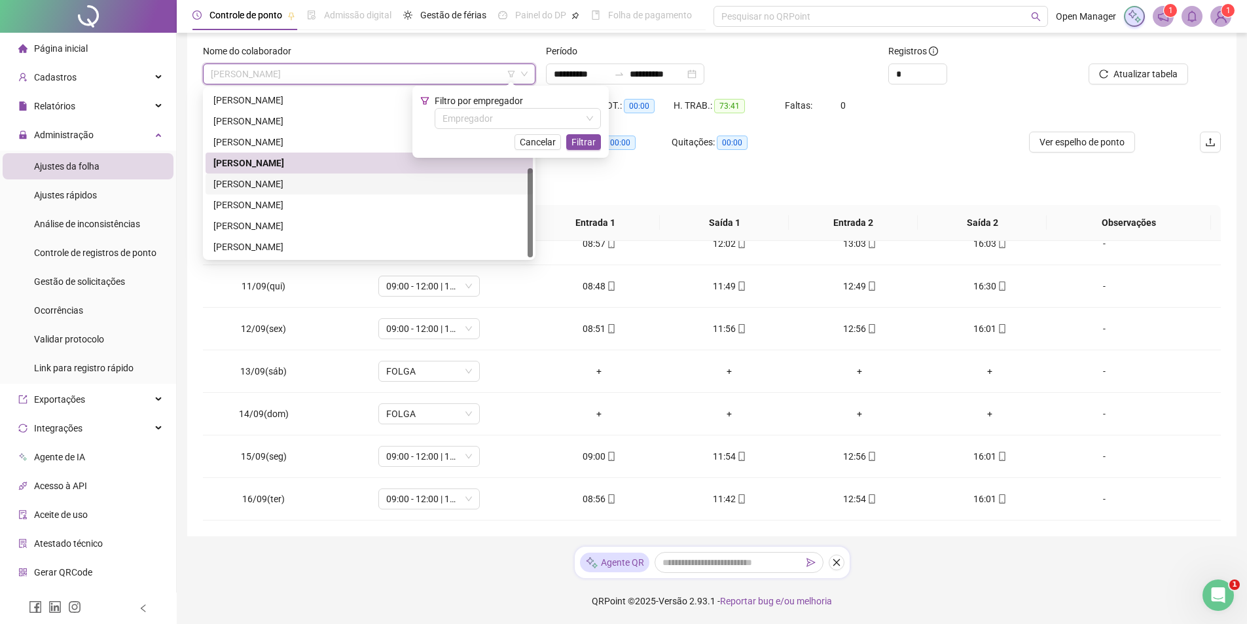
click at [328, 182] on div "[PERSON_NAME]" at bounding box center [369, 184] width 312 height 14
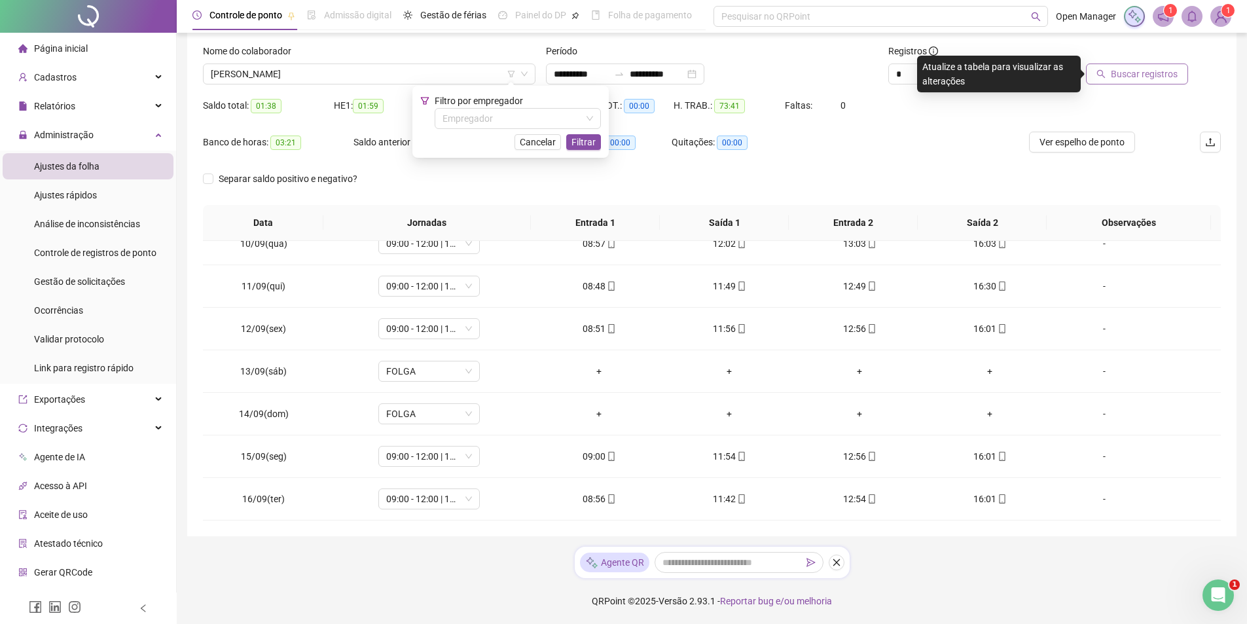
click at [1116, 77] on span "Buscar registros" at bounding box center [1144, 74] width 67 height 14
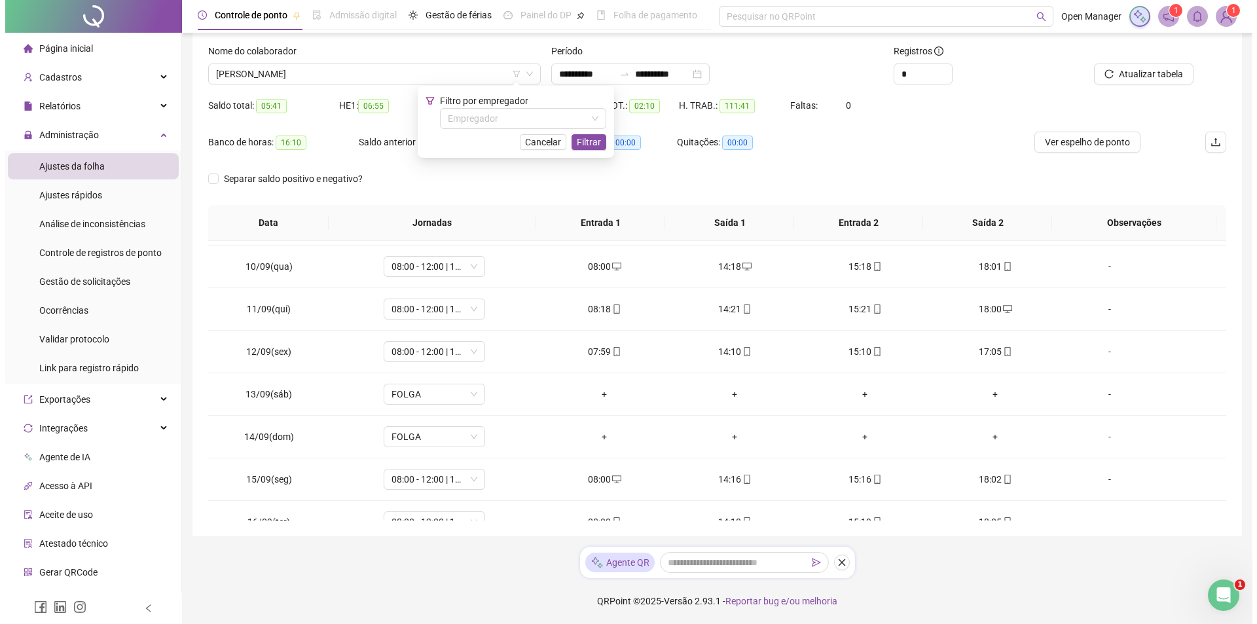
scroll to position [401, 0]
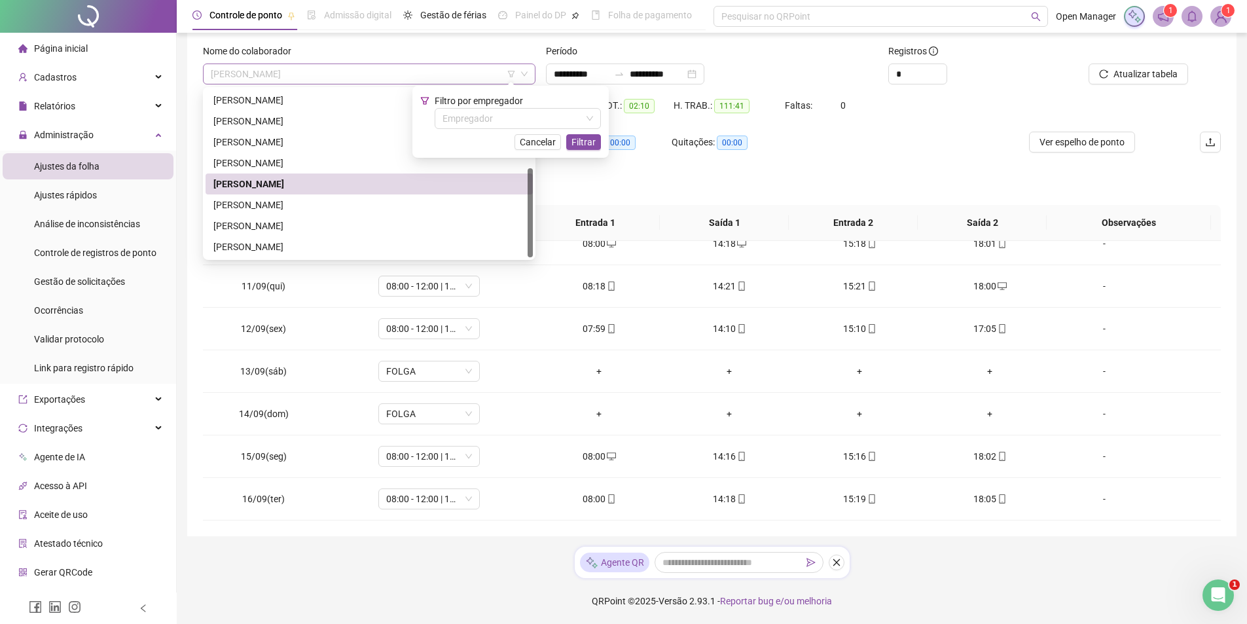
click at [396, 79] on span "[PERSON_NAME]" at bounding box center [369, 74] width 317 height 20
click at [308, 203] on div "[PERSON_NAME]" at bounding box center [369, 205] width 312 height 14
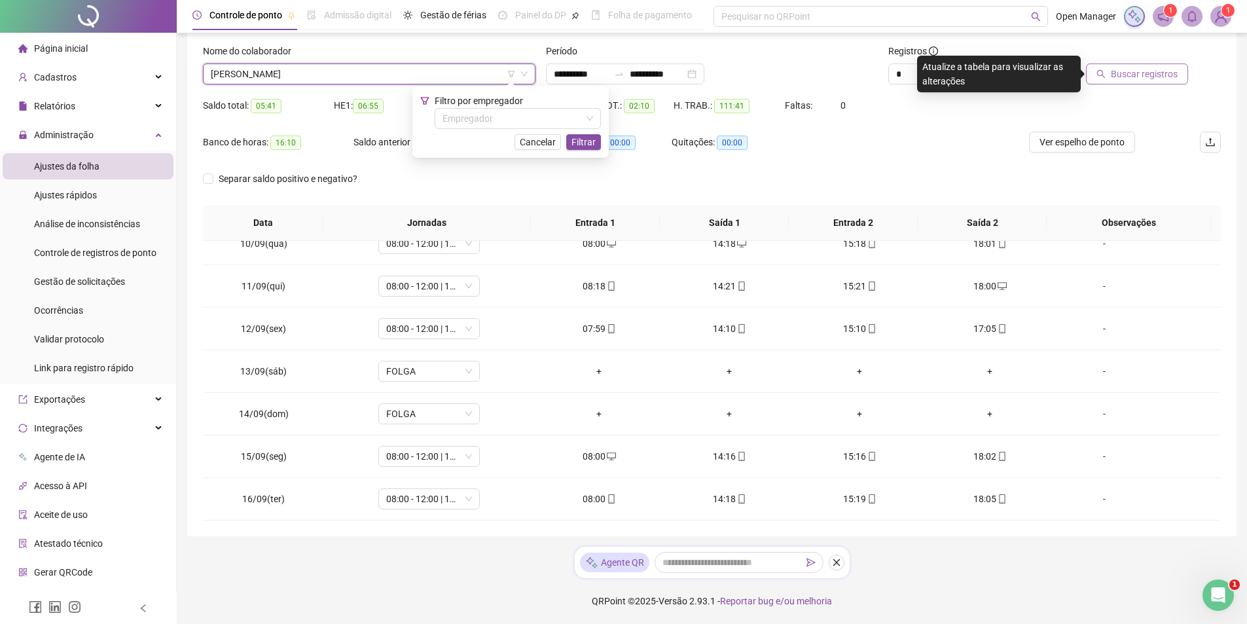
click at [1095, 64] on button "Buscar registros" at bounding box center [1137, 74] width 102 height 21
click at [369, 77] on span "[PERSON_NAME]" at bounding box center [369, 74] width 317 height 20
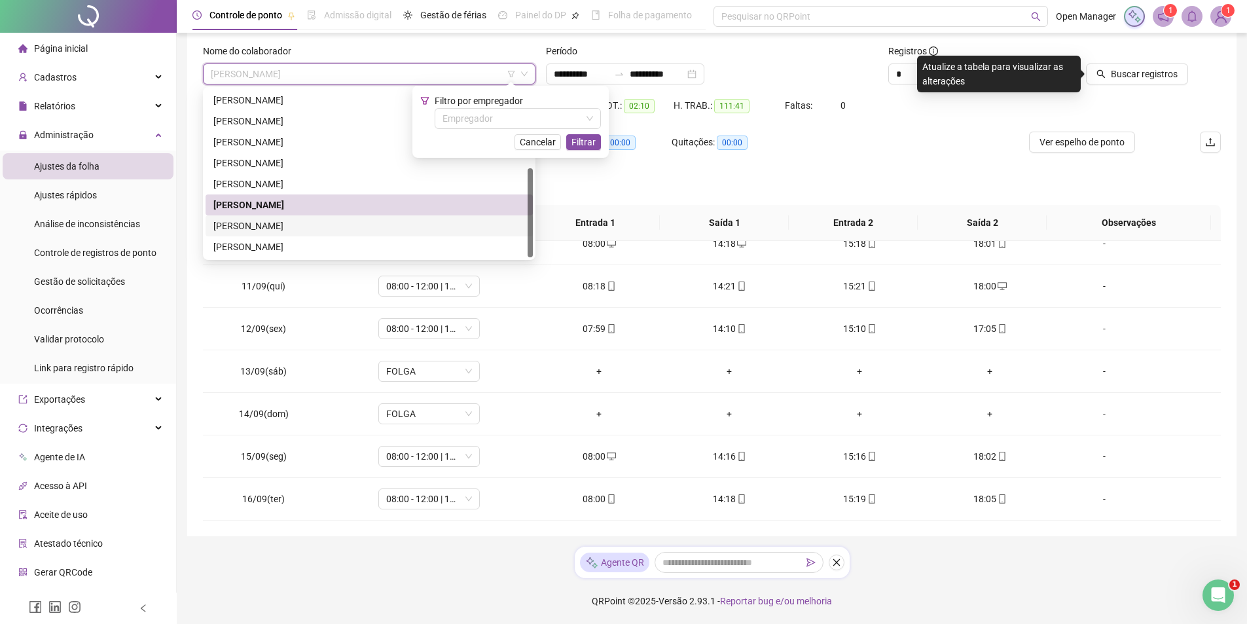
click at [292, 227] on div "[PERSON_NAME]" at bounding box center [369, 226] width 312 height 14
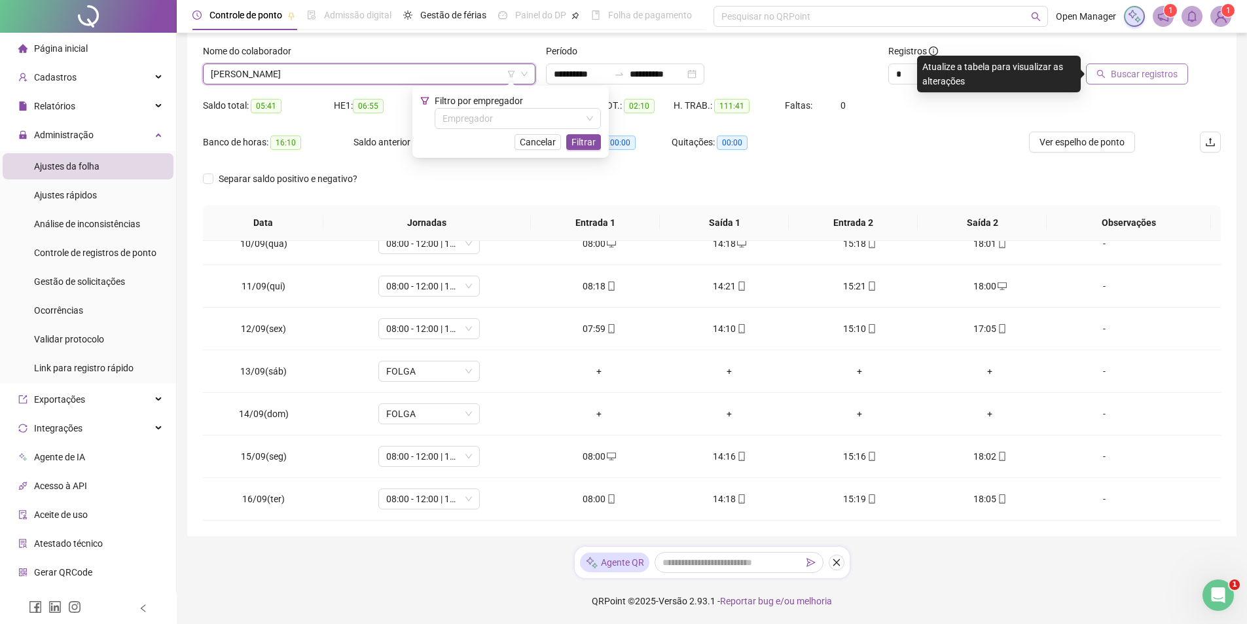
click at [1156, 82] on button "Buscar registros" at bounding box center [1137, 74] width 102 height 21
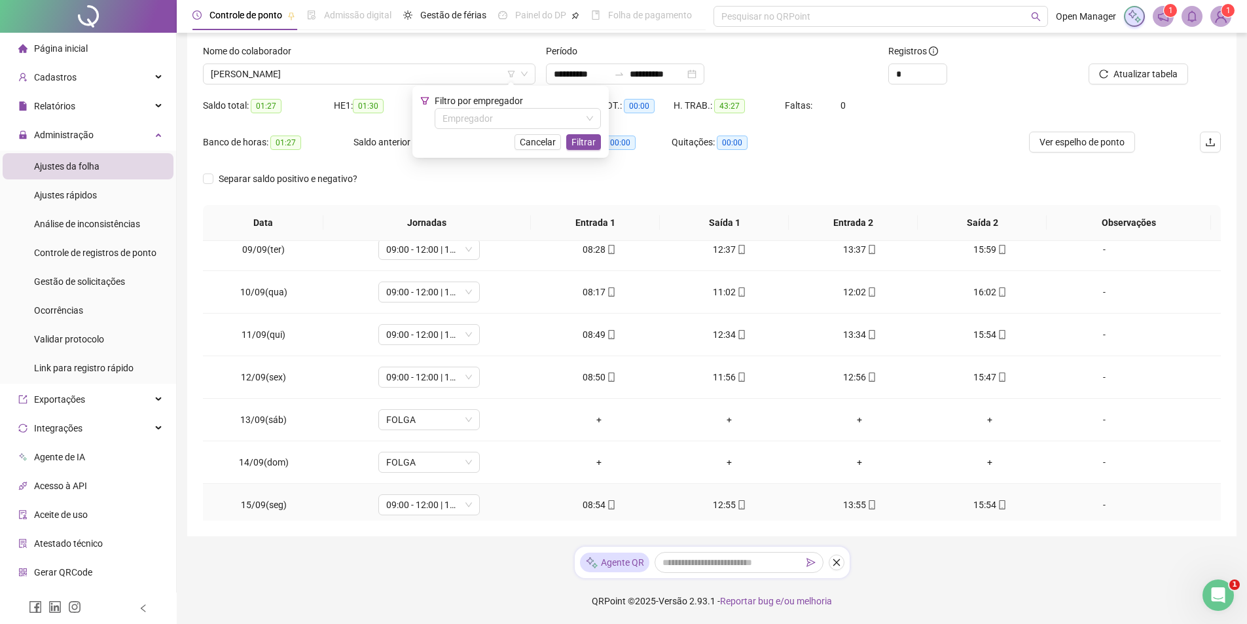
scroll to position [103, 0]
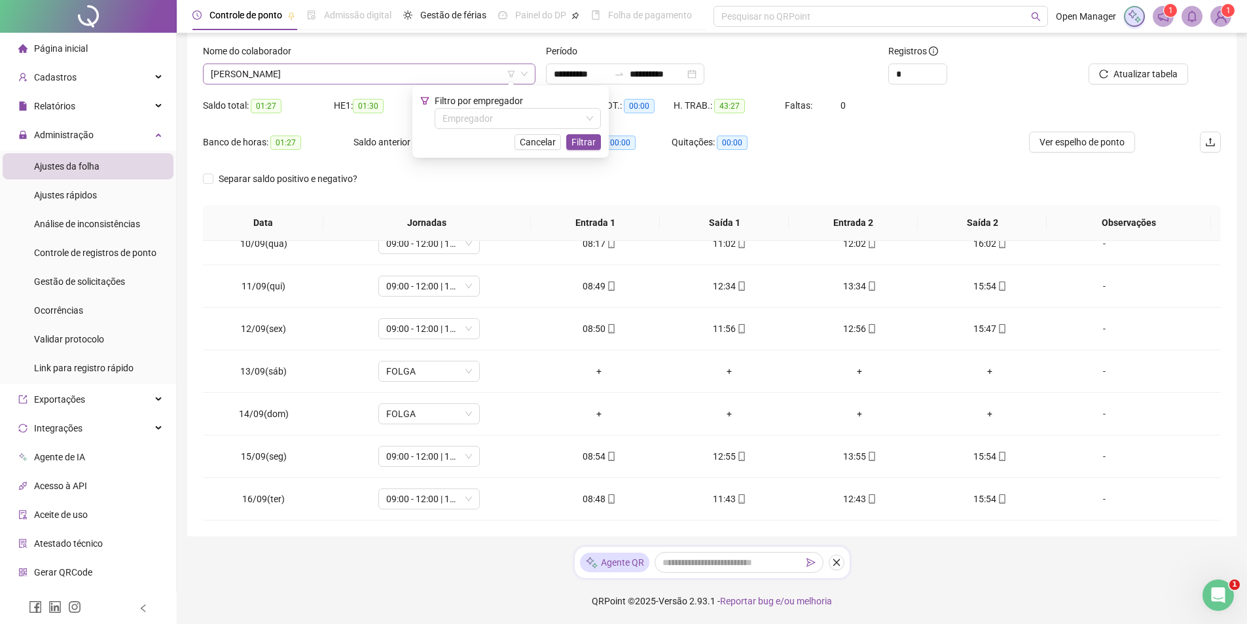
click at [473, 73] on span "[PERSON_NAME]" at bounding box center [369, 74] width 317 height 20
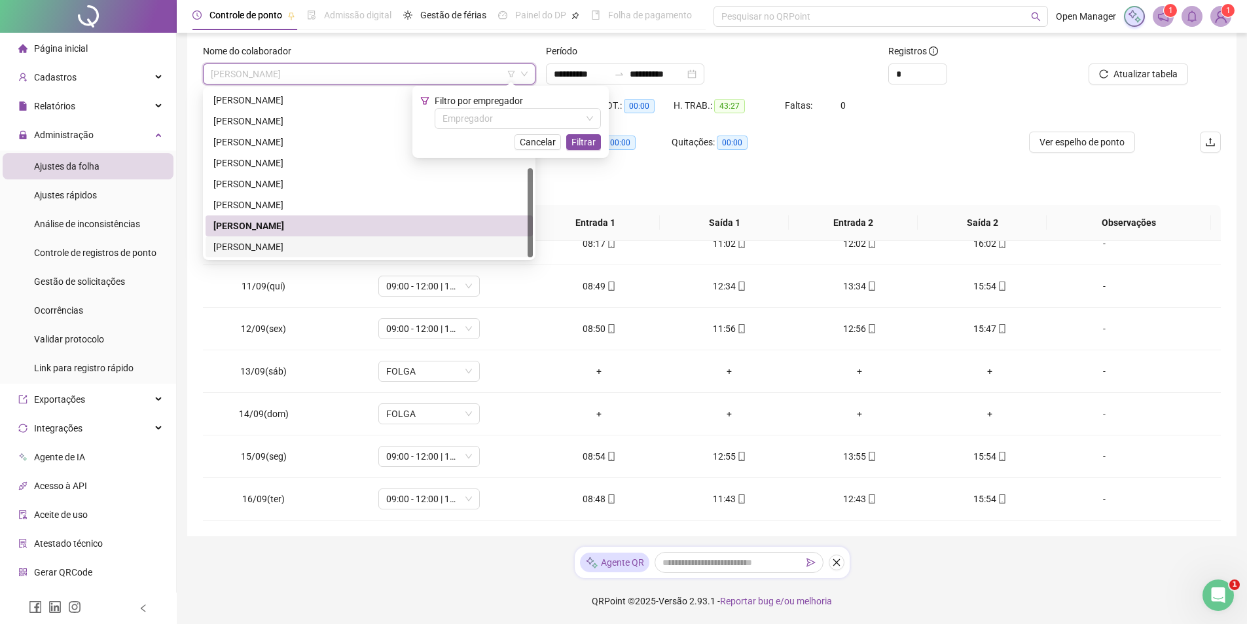
click at [397, 240] on div "[PERSON_NAME]" at bounding box center [369, 247] width 312 height 14
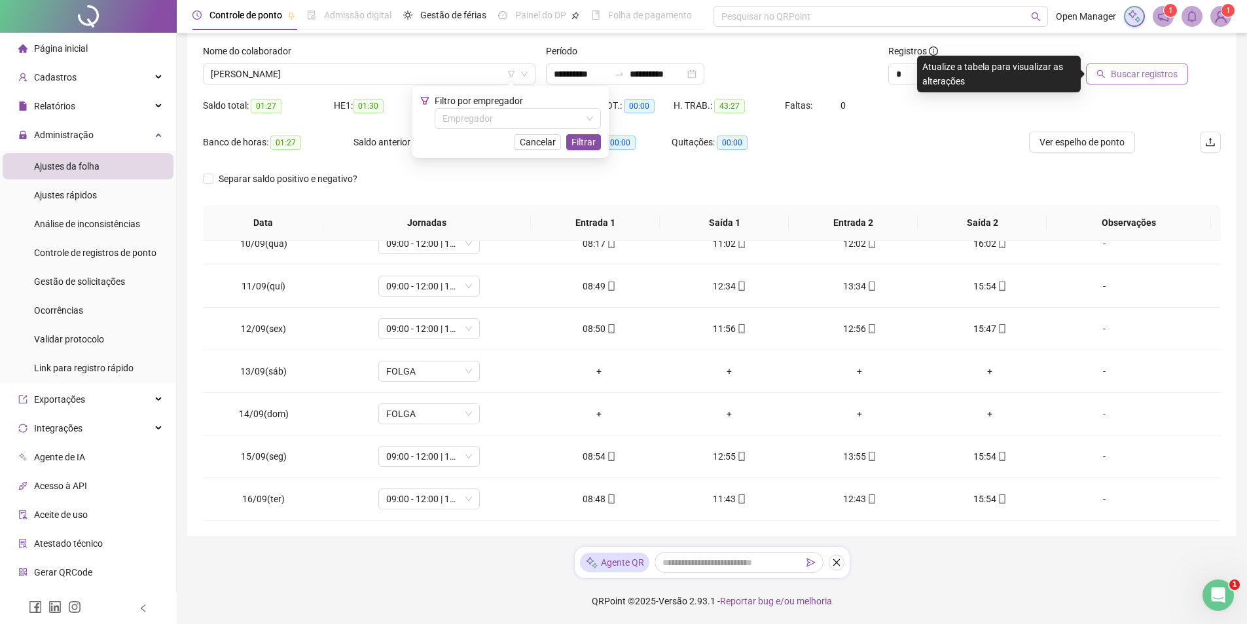
click at [1152, 77] on span "Buscar registros" at bounding box center [1144, 74] width 67 height 14
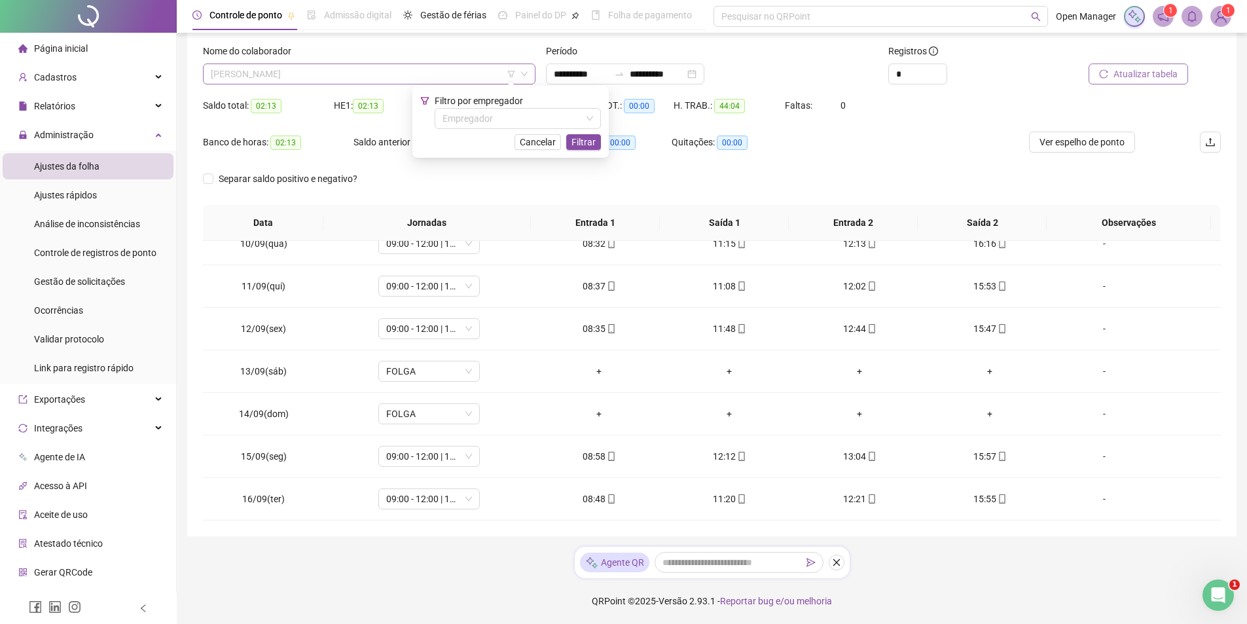
click at [431, 82] on span "[PERSON_NAME]" at bounding box center [369, 74] width 317 height 20
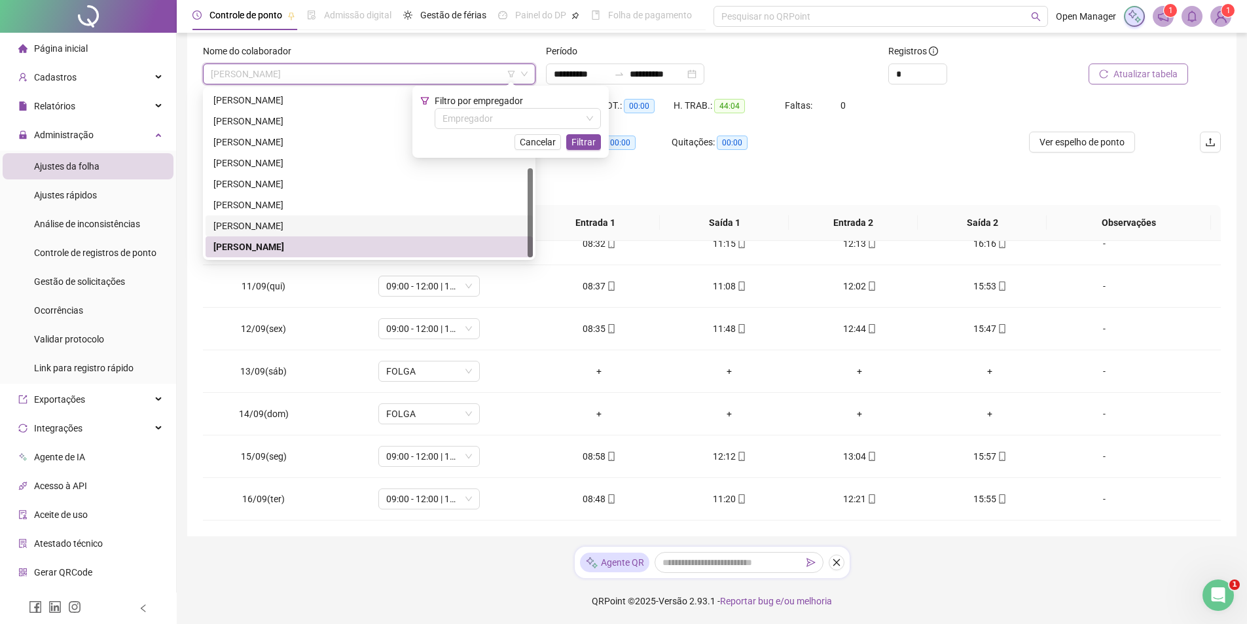
scroll to position [0, 0]
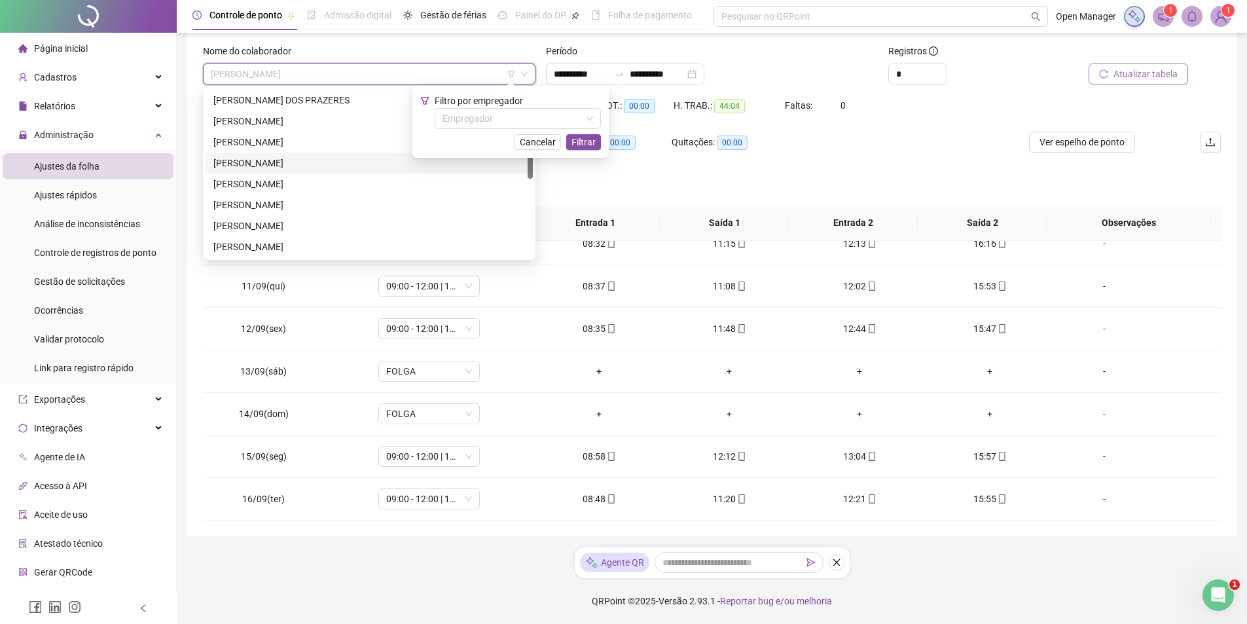
click at [305, 157] on div "[PERSON_NAME]" at bounding box center [369, 163] width 312 height 14
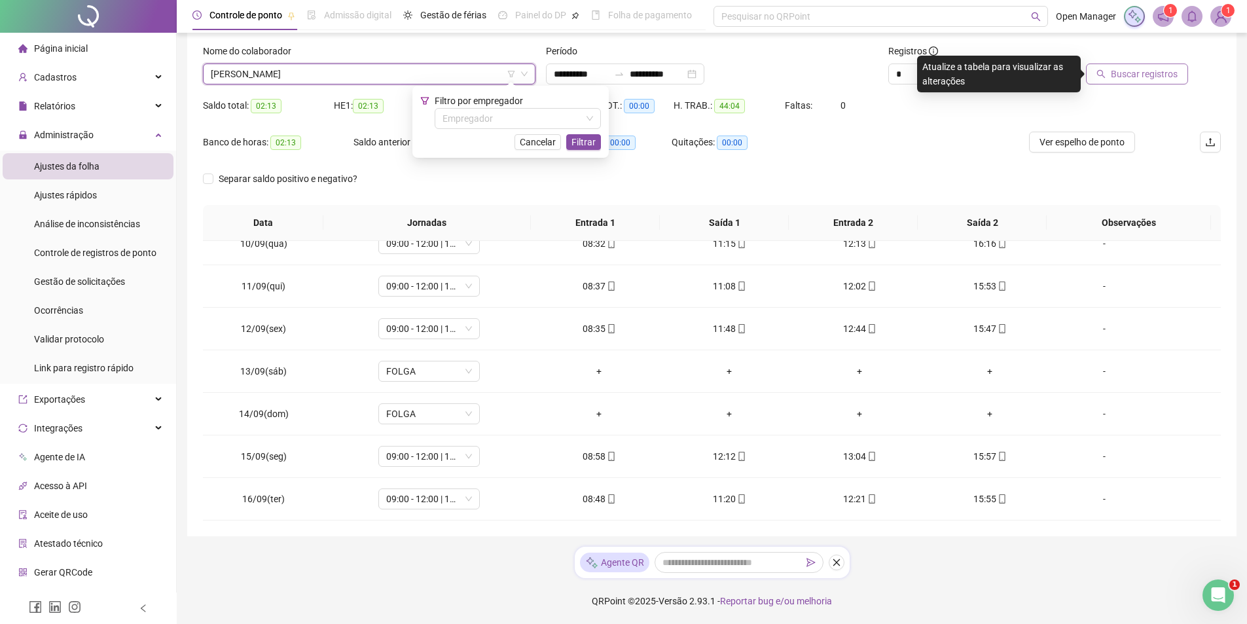
click at [1131, 77] on span "Buscar registros" at bounding box center [1144, 74] width 67 height 14
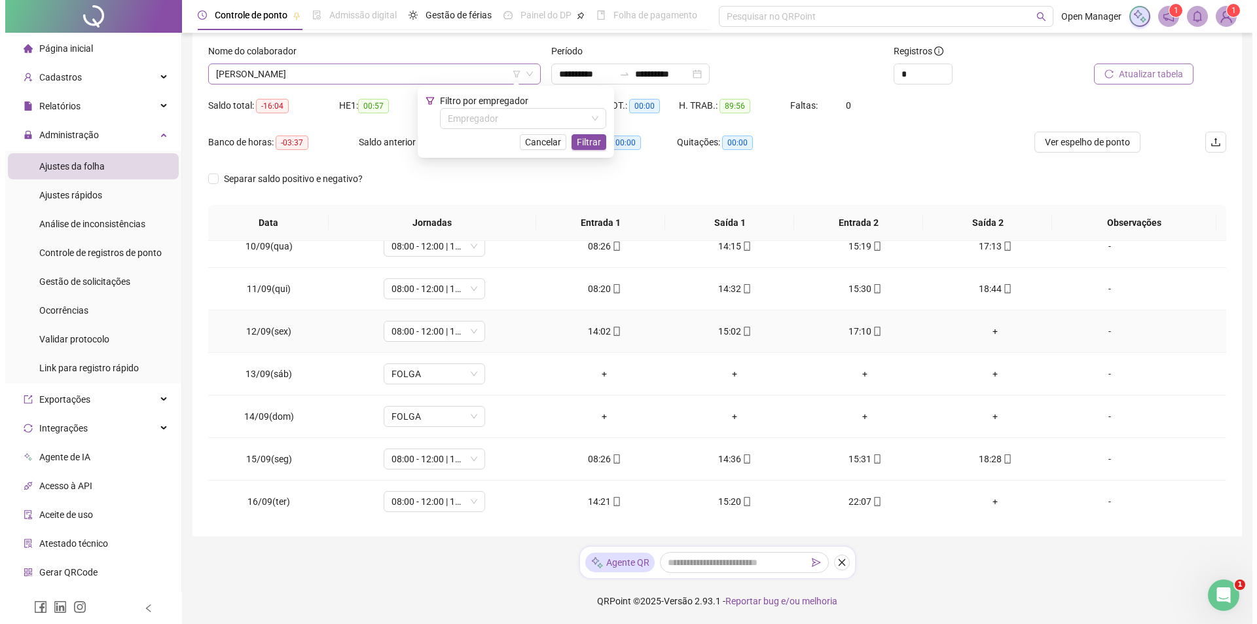
scroll to position [401, 0]
click at [359, 67] on span "[PERSON_NAME]" at bounding box center [369, 74] width 317 height 20
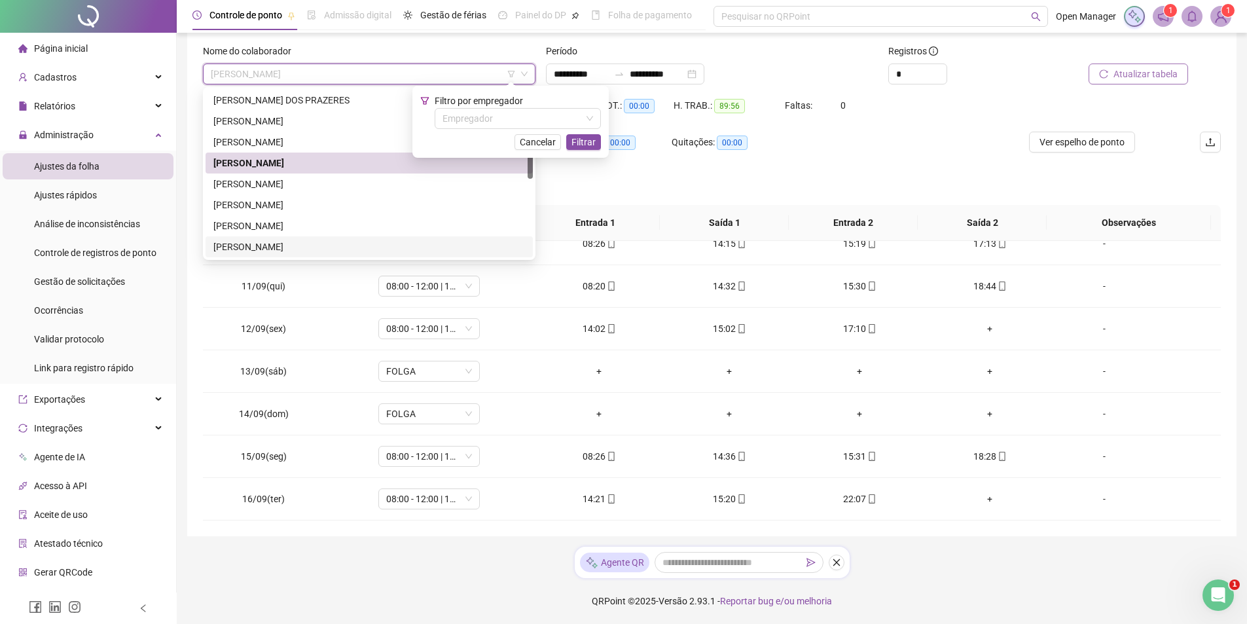
click at [259, 240] on div "[PERSON_NAME]" at bounding box center [369, 247] width 312 height 14
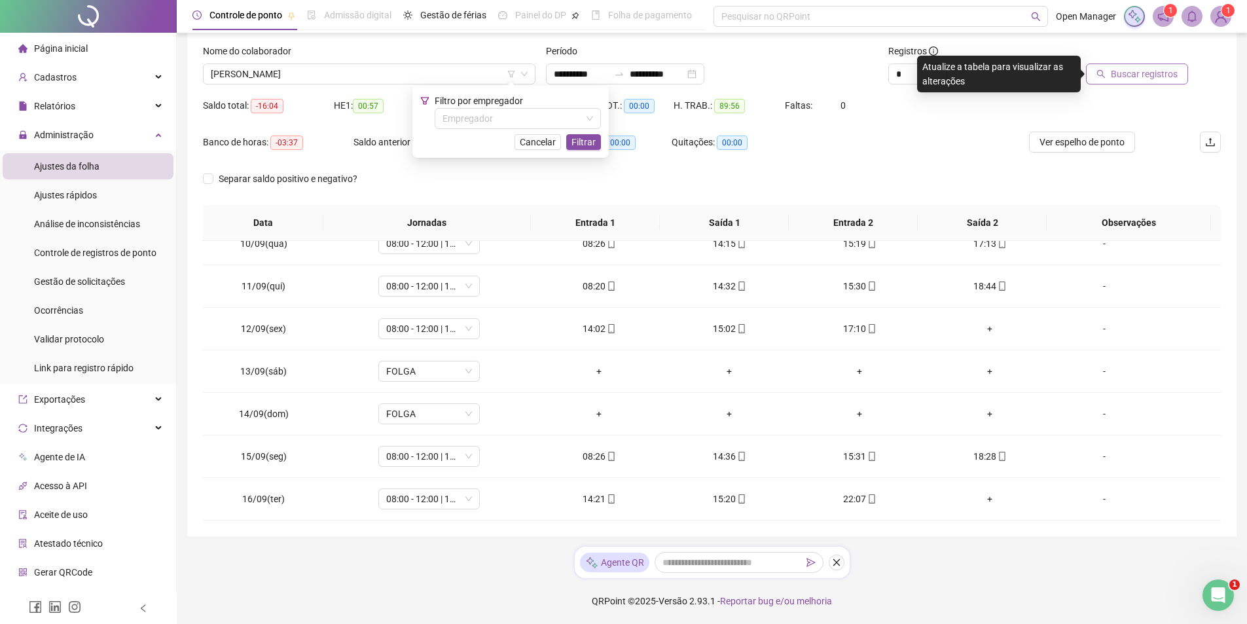
click at [1116, 72] on span "Buscar registros" at bounding box center [1144, 74] width 67 height 14
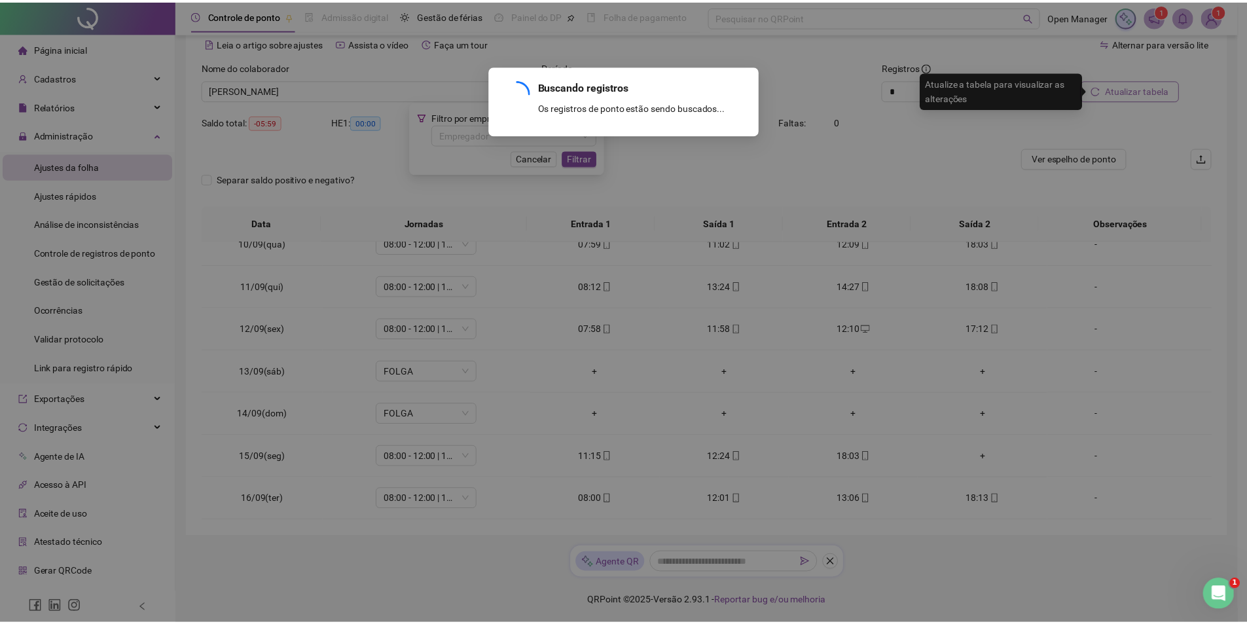
scroll to position [61, 0]
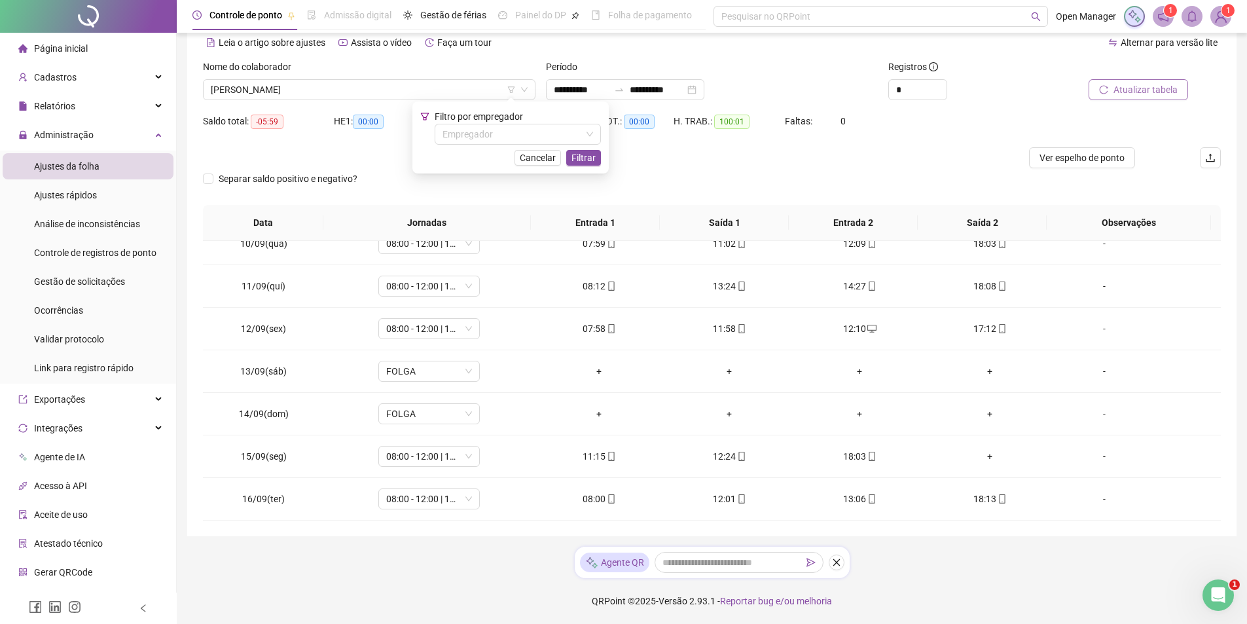
click at [1189, 213] on th "Observações" at bounding box center [1129, 223] width 164 height 36
click at [285, 142] on div "Saldo total: -05:59" at bounding box center [268, 129] width 131 height 37
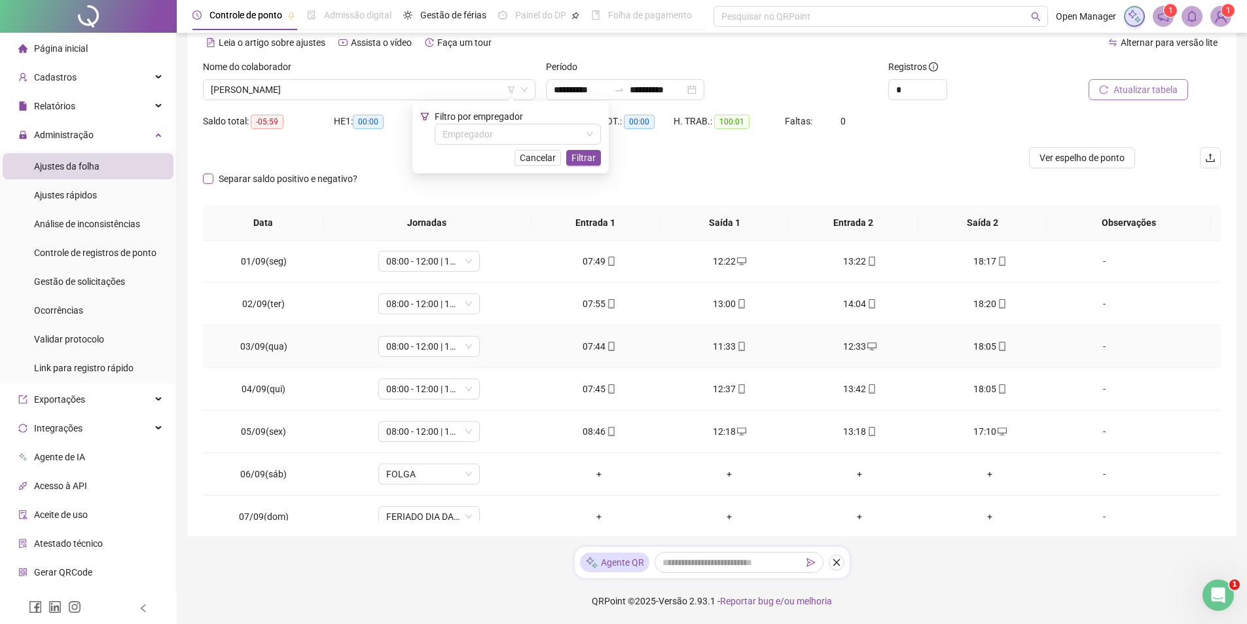
scroll to position [0, 0]
click at [233, 182] on span "Separar saldo positivo e negativo?" at bounding box center [287, 179] width 149 height 14
click at [549, 159] on span "Cancelar" at bounding box center [538, 158] width 36 height 14
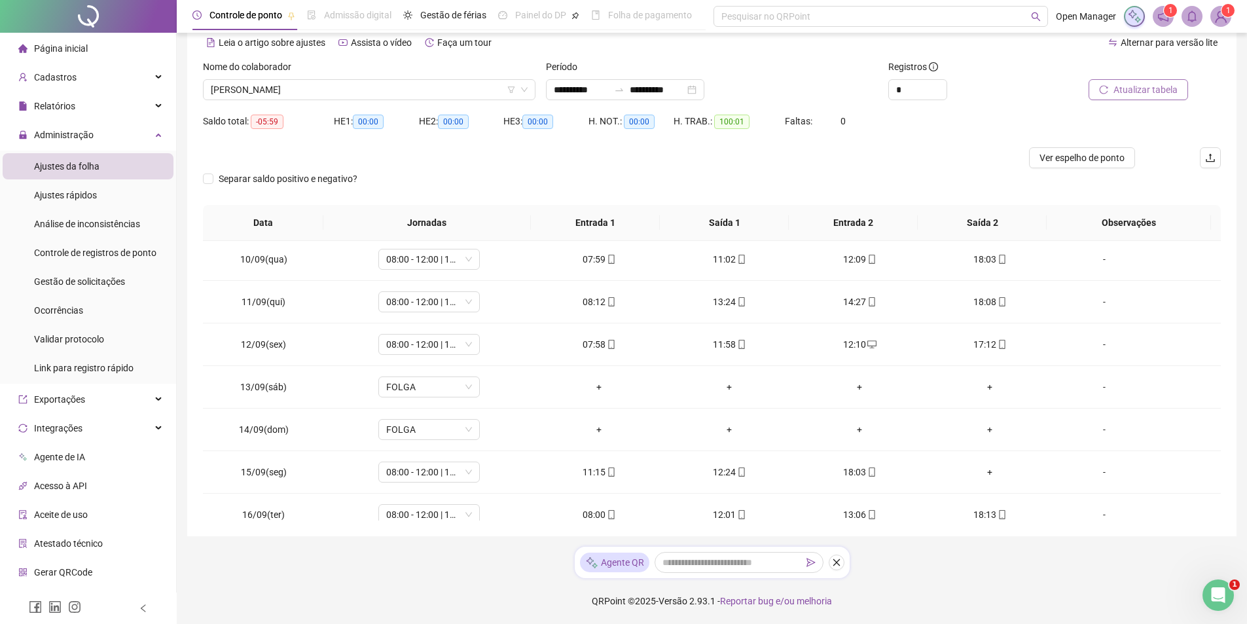
scroll to position [401, 0]
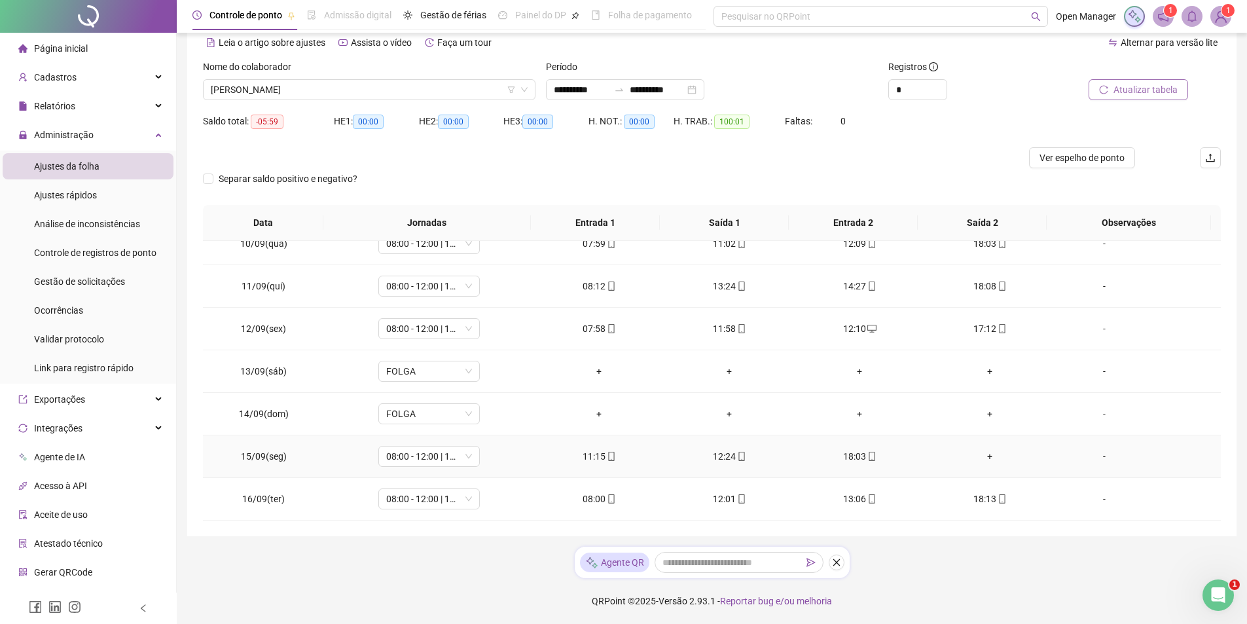
click at [980, 456] on div "+" at bounding box center [990, 456] width 109 height 14
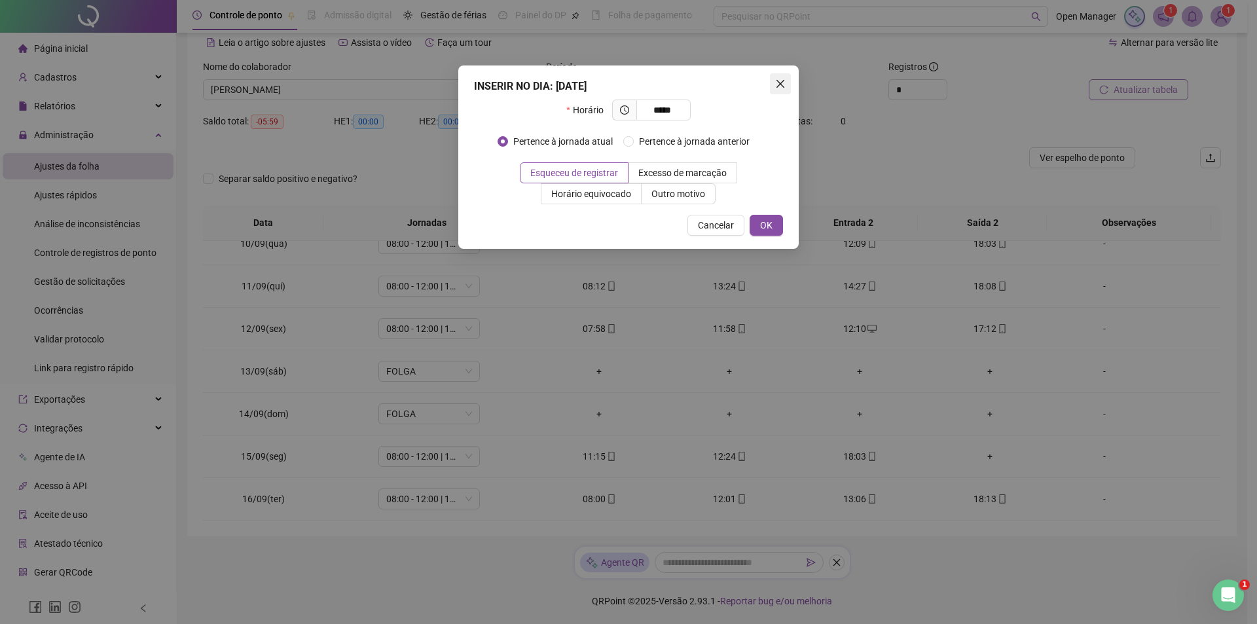
type input "*****"
click at [775, 82] on span "Close" at bounding box center [780, 84] width 21 height 10
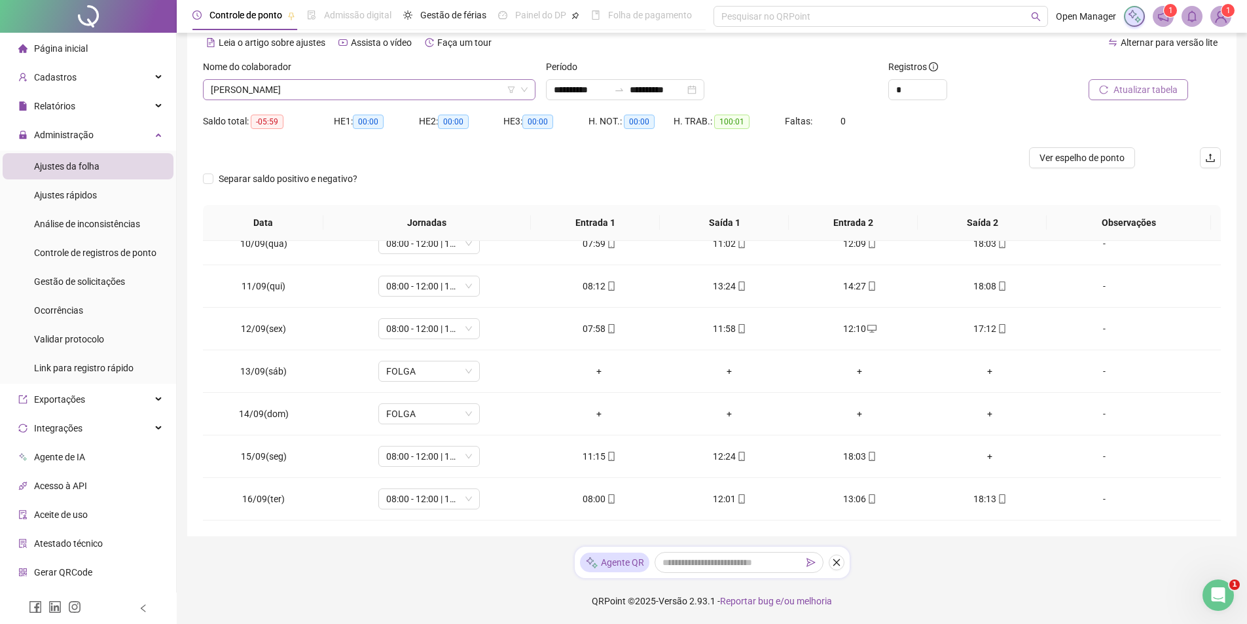
click at [357, 81] on span "[PERSON_NAME]" at bounding box center [369, 90] width 317 height 20
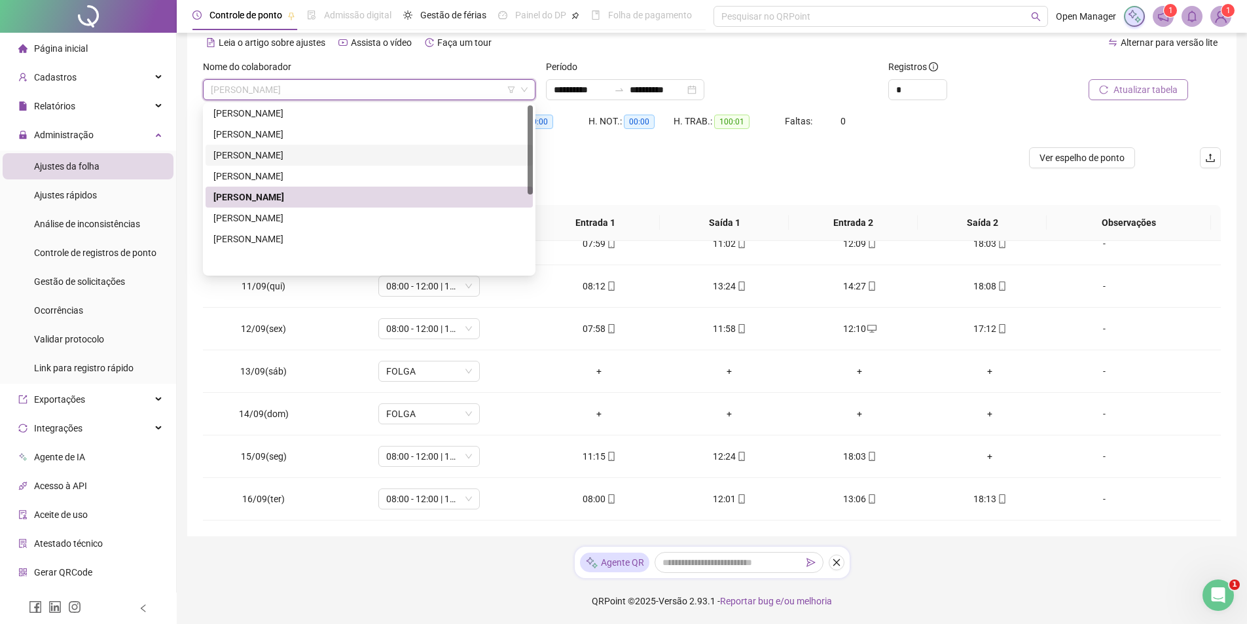
scroll to position [0, 0]
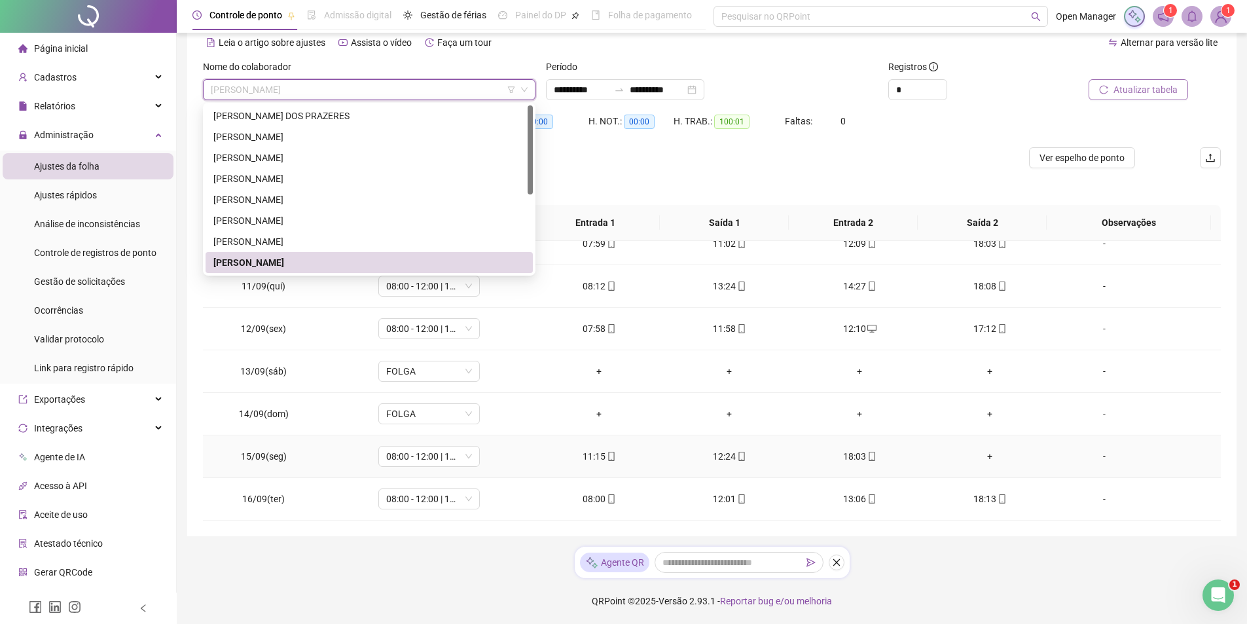
click at [979, 462] on div "+" at bounding box center [990, 456] width 109 height 14
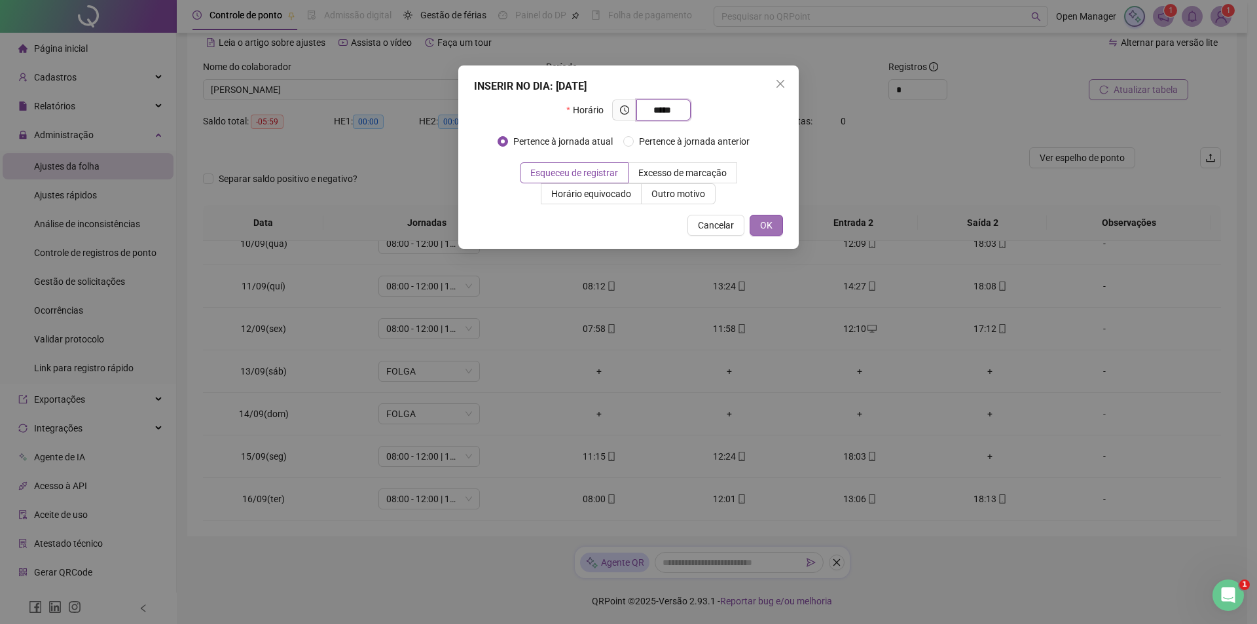
type input "*****"
click at [761, 225] on span "OK" at bounding box center [766, 225] width 12 height 14
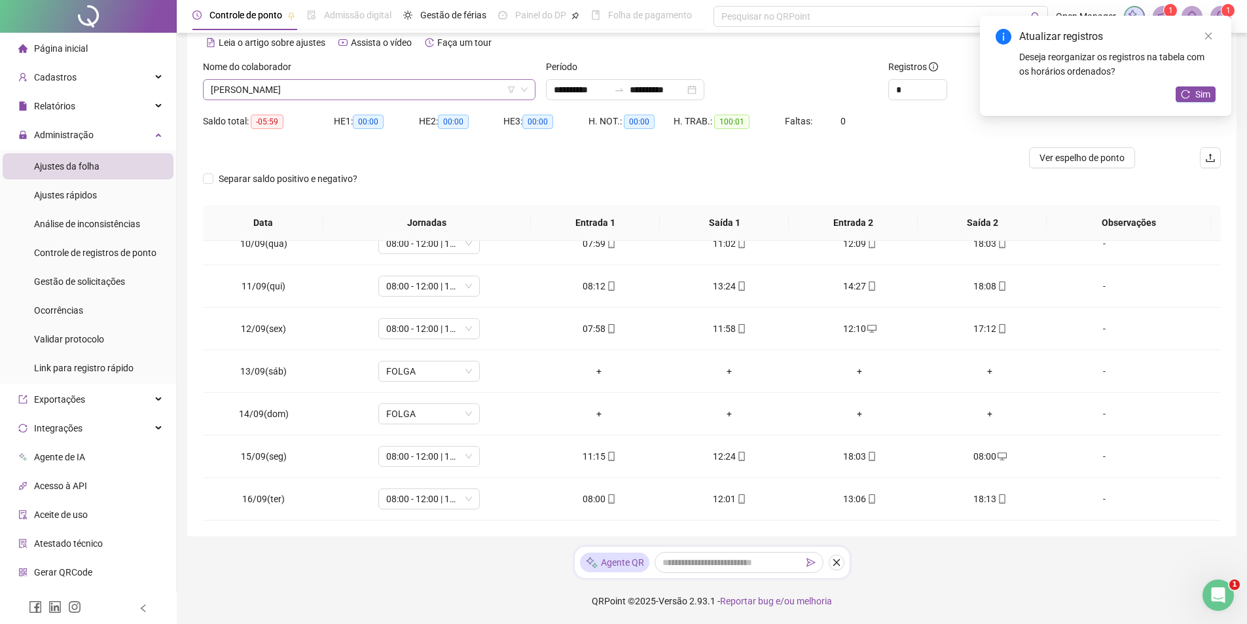
click at [398, 87] on span "[PERSON_NAME]" at bounding box center [369, 90] width 317 height 20
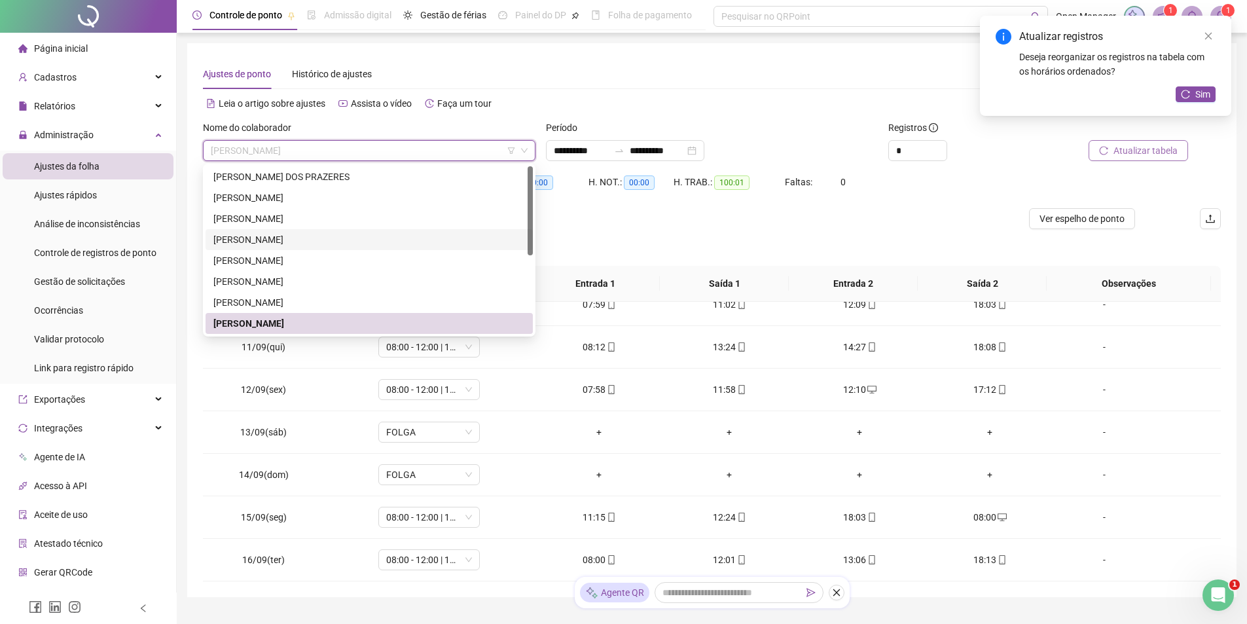
click at [276, 244] on div "[PERSON_NAME]" at bounding box center [369, 239] width 312 height 14
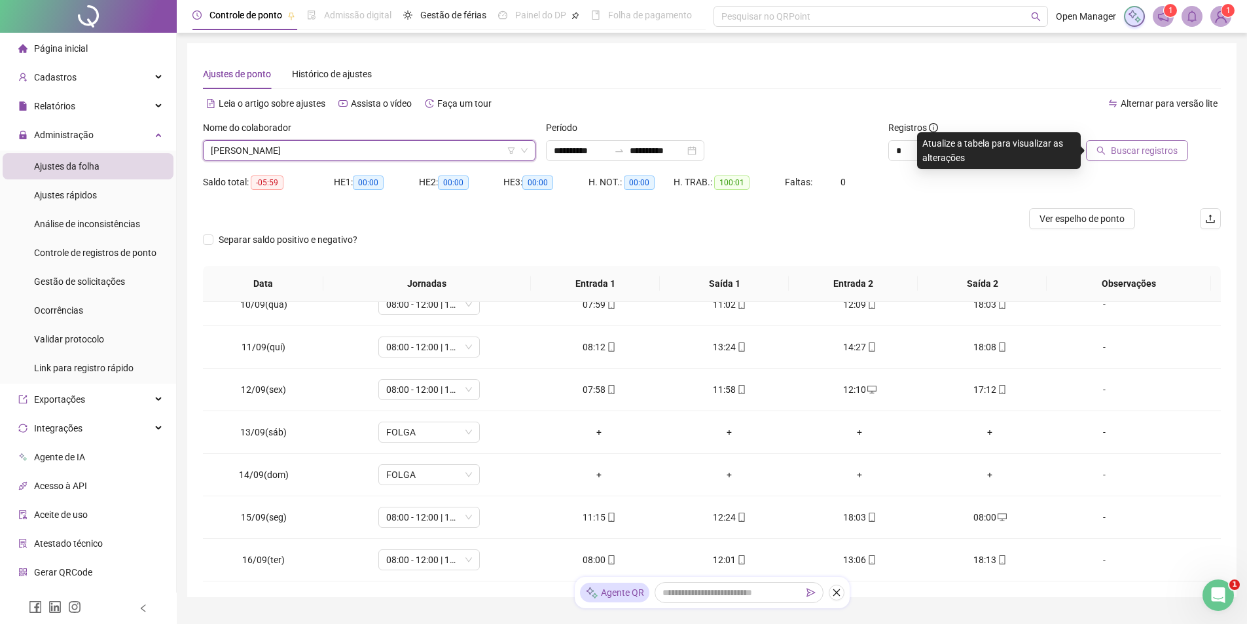
click at [1133, 148] on span "Buscar registros" at bounding box center [1144, 150] width 67 height 14
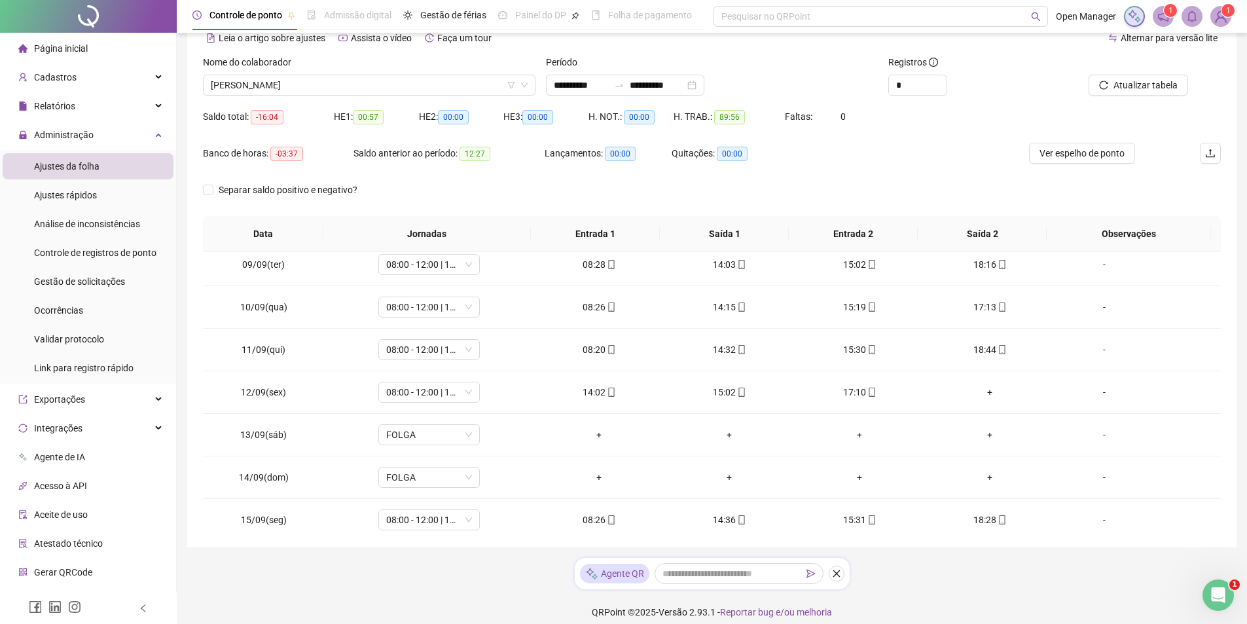
scroll to position [401, 0]
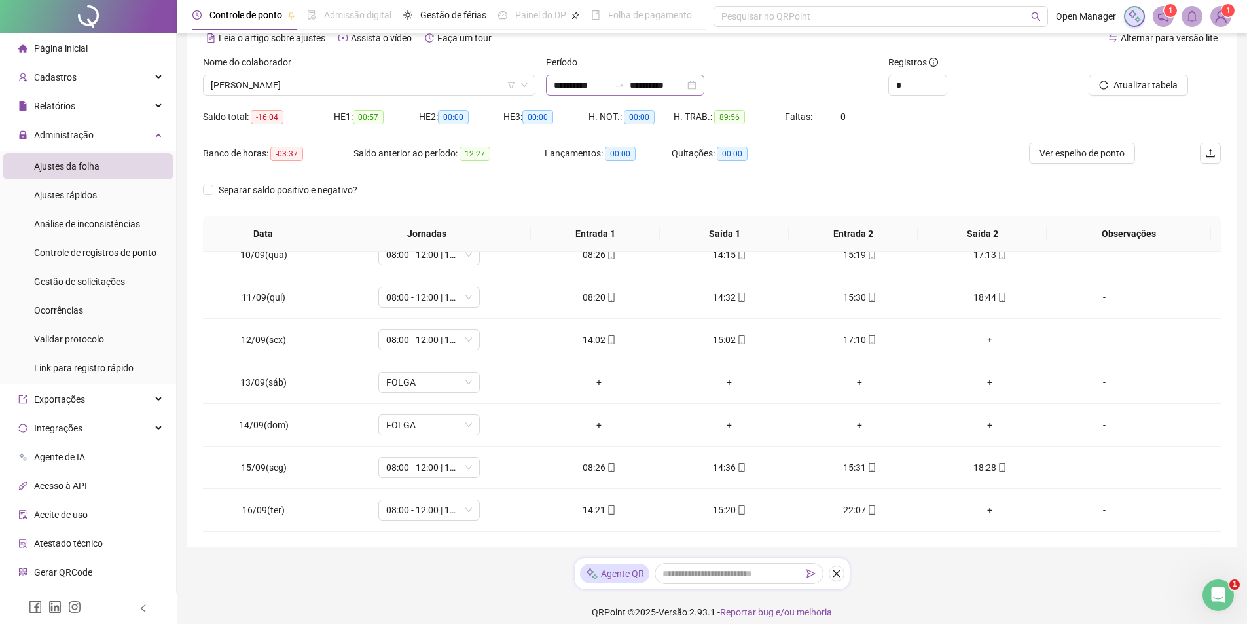
click at [704, 89] on div "**********" at bounding box center [625, 85] width 158 height 21
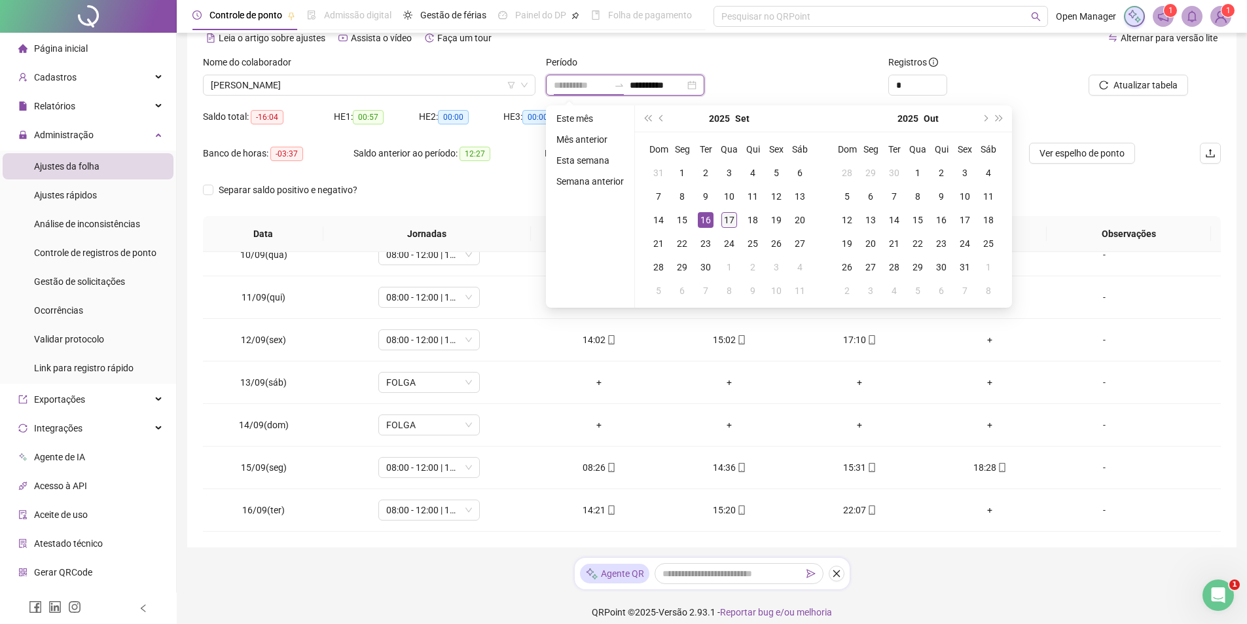
type input "**********"
click at [727, 214] on div "17" at bounding box center [730, 220] width 16 height 16
type input "**********"
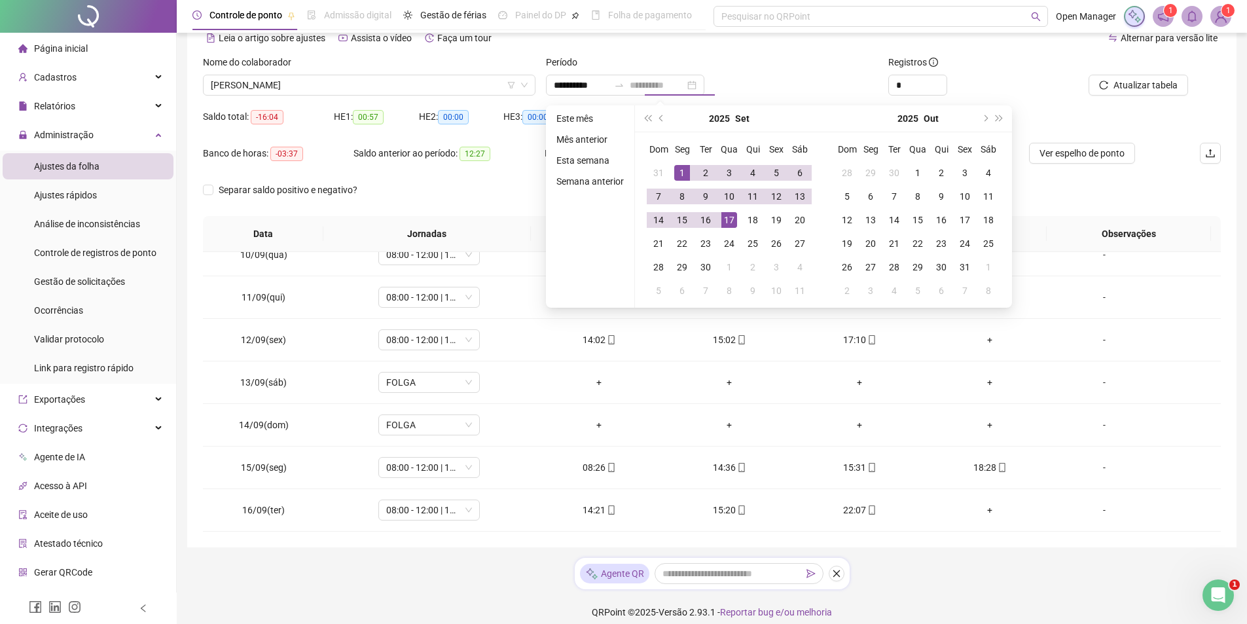
click at [684, 174] on div "1" at bounding box center [682, 173] width 16 height 16
type input "**********"
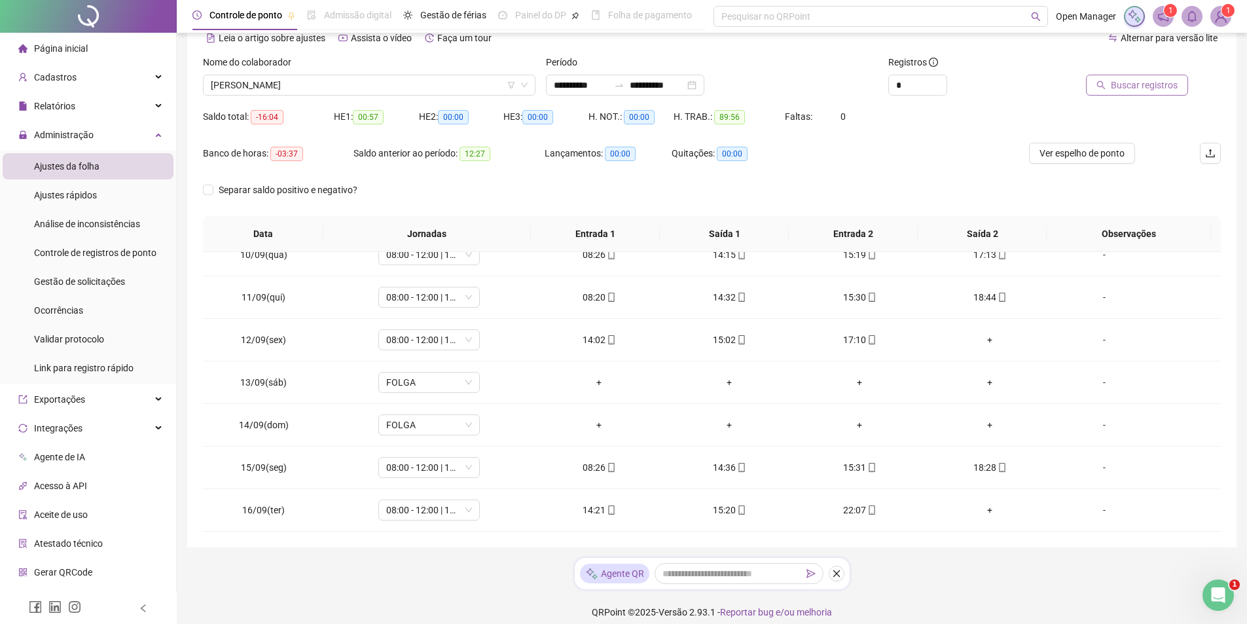
click at [1140, 83] on span "Buscar registros" at bounding box center [1144, 85] width 67 height 14
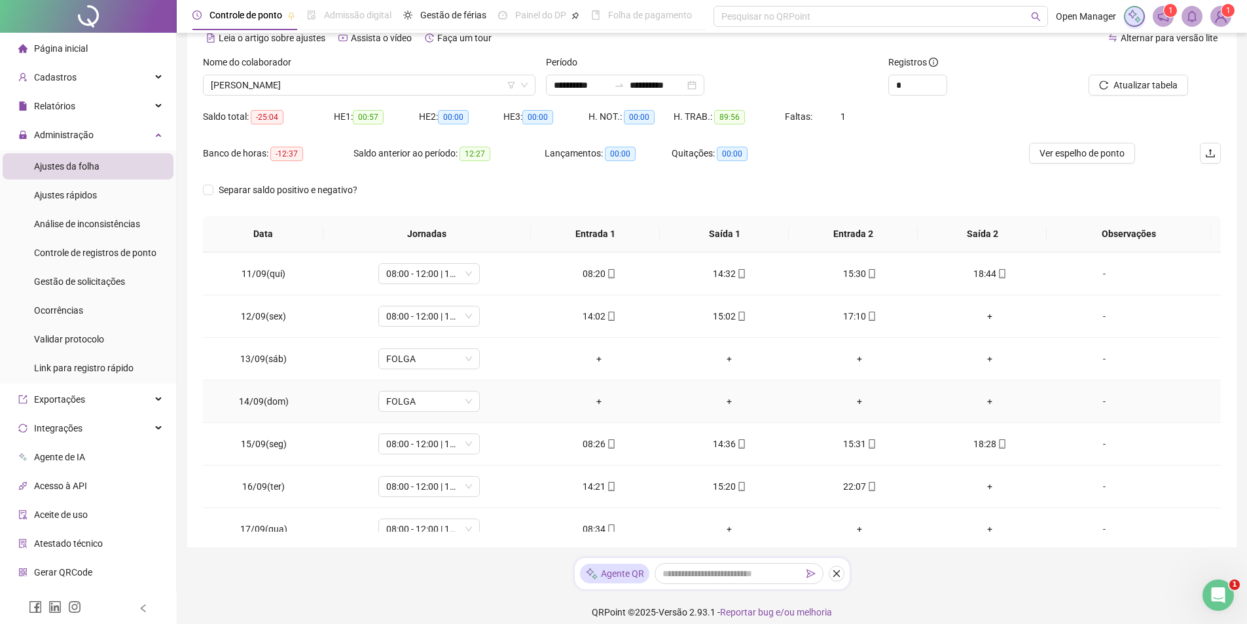
scroll to position [444, 0]
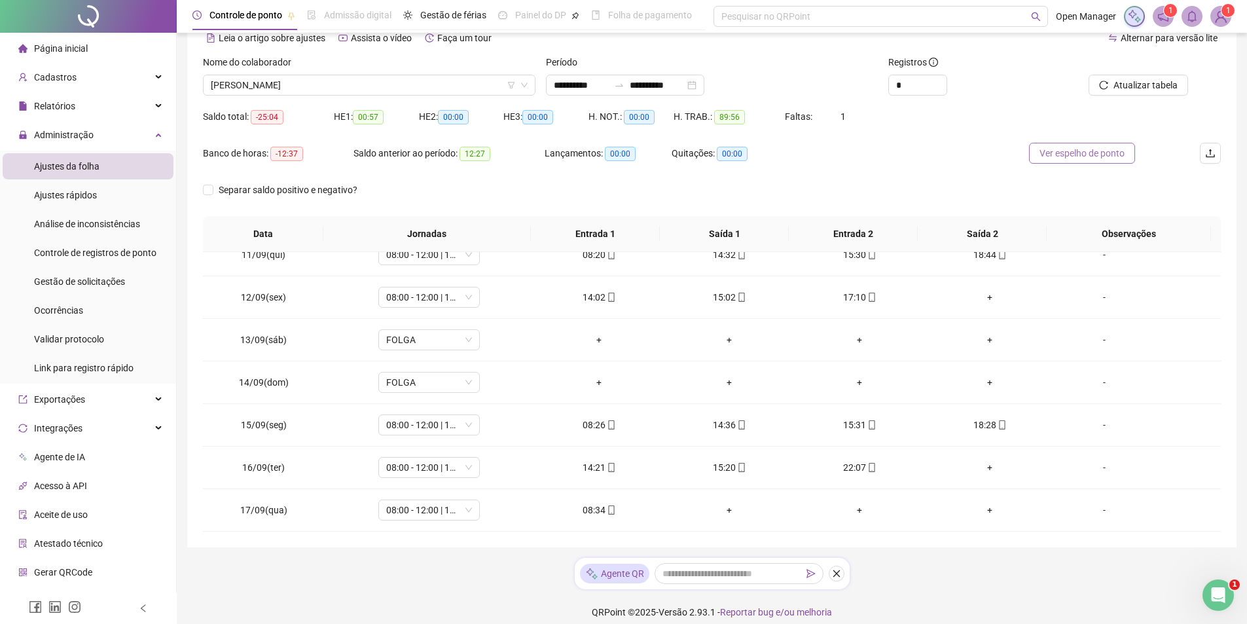
click at [1074, 155] on span "Ver espelho de ponto" at bounding box center [1082, 153] width 85 height 14
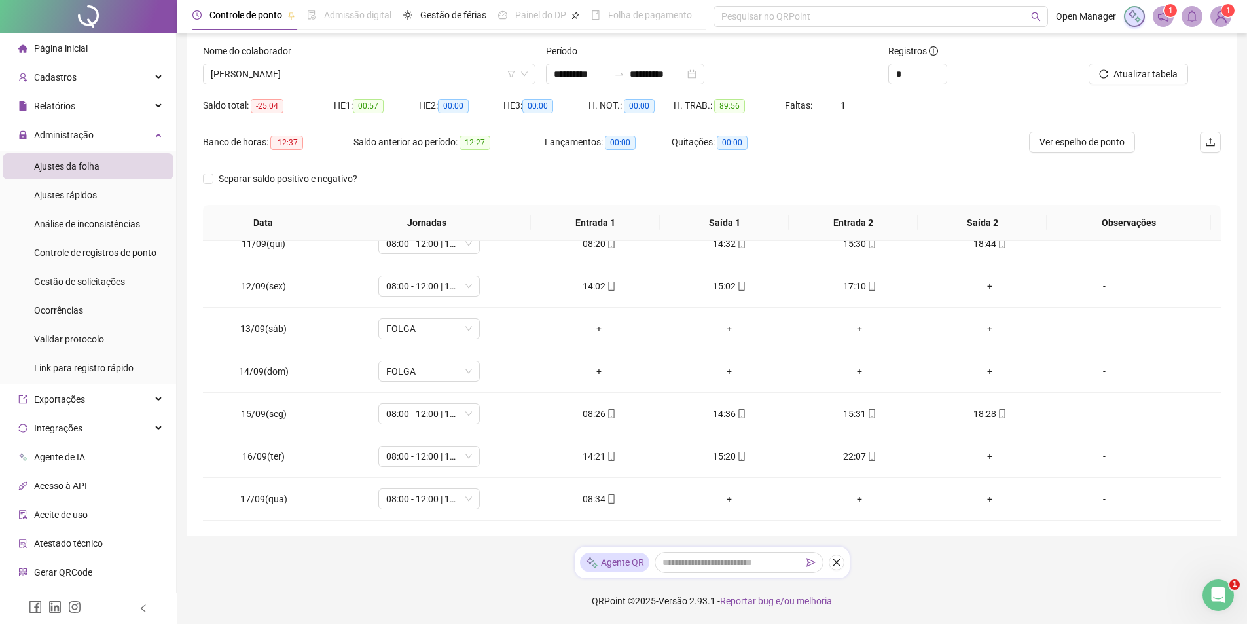
click at [54, 51] on span "Página inicial" at bounding box center [61, 48] width 54 height 10
